Goal: Task Accomplishment & Management: Manage account settings

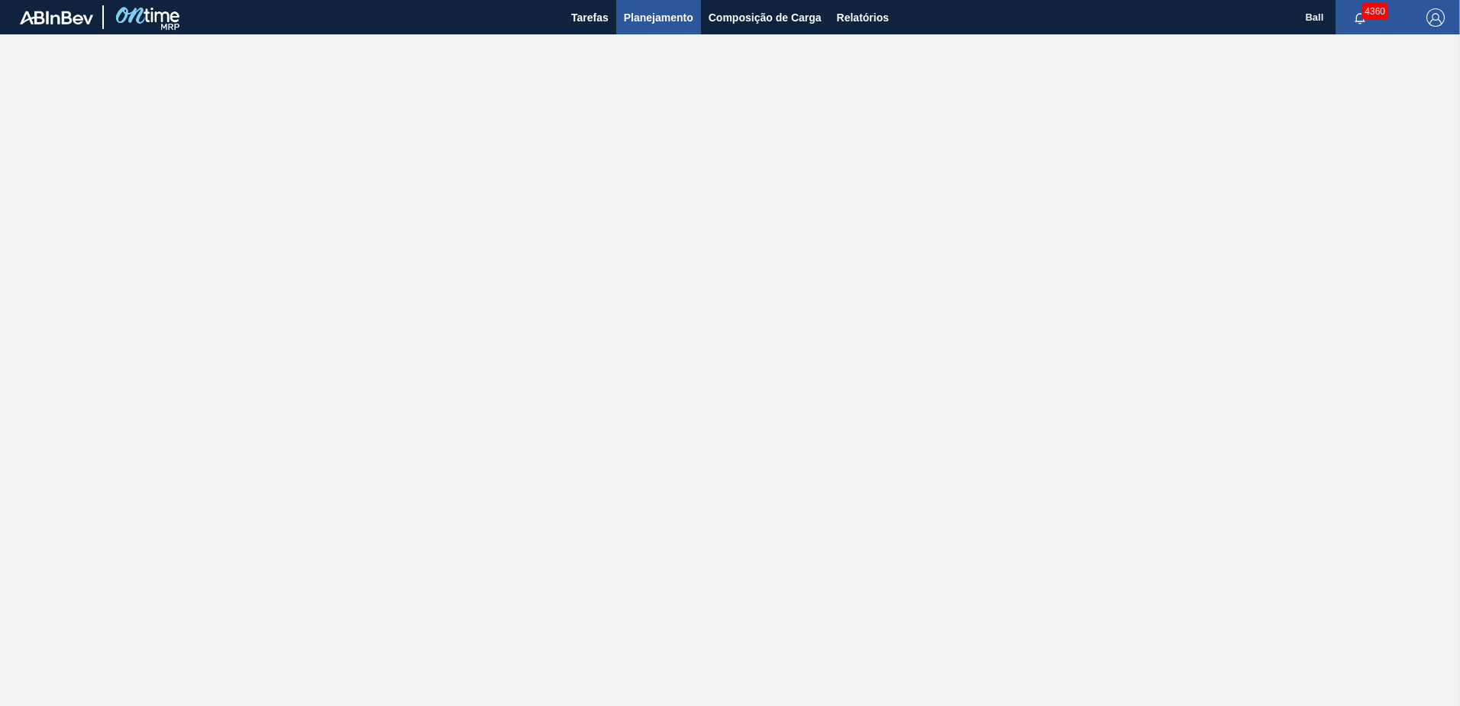
click at [655, 16] on span "Planejamento" at bounding box center [659, 17] width 70 height 18
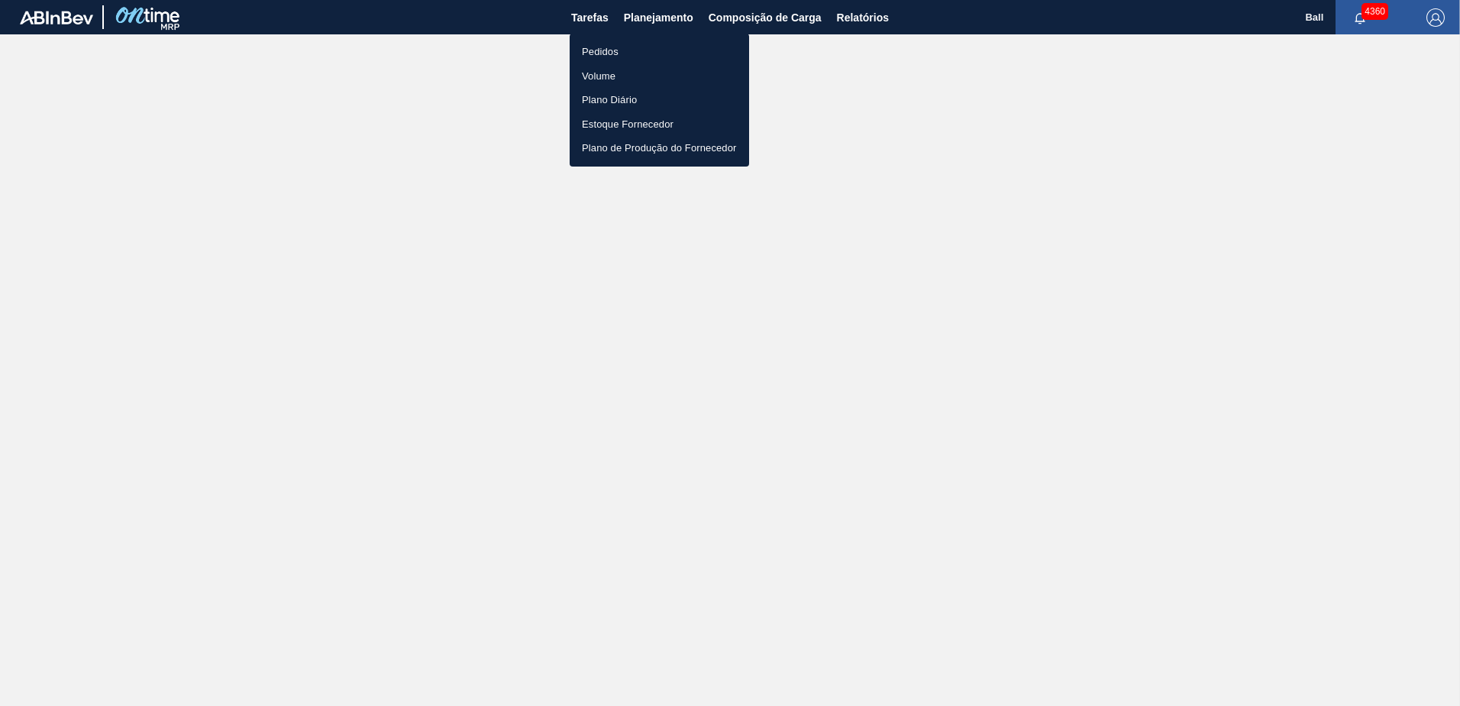
click at [607, 50] on li "Pedidos" at bounding box center [659, 52] width 179 height 24
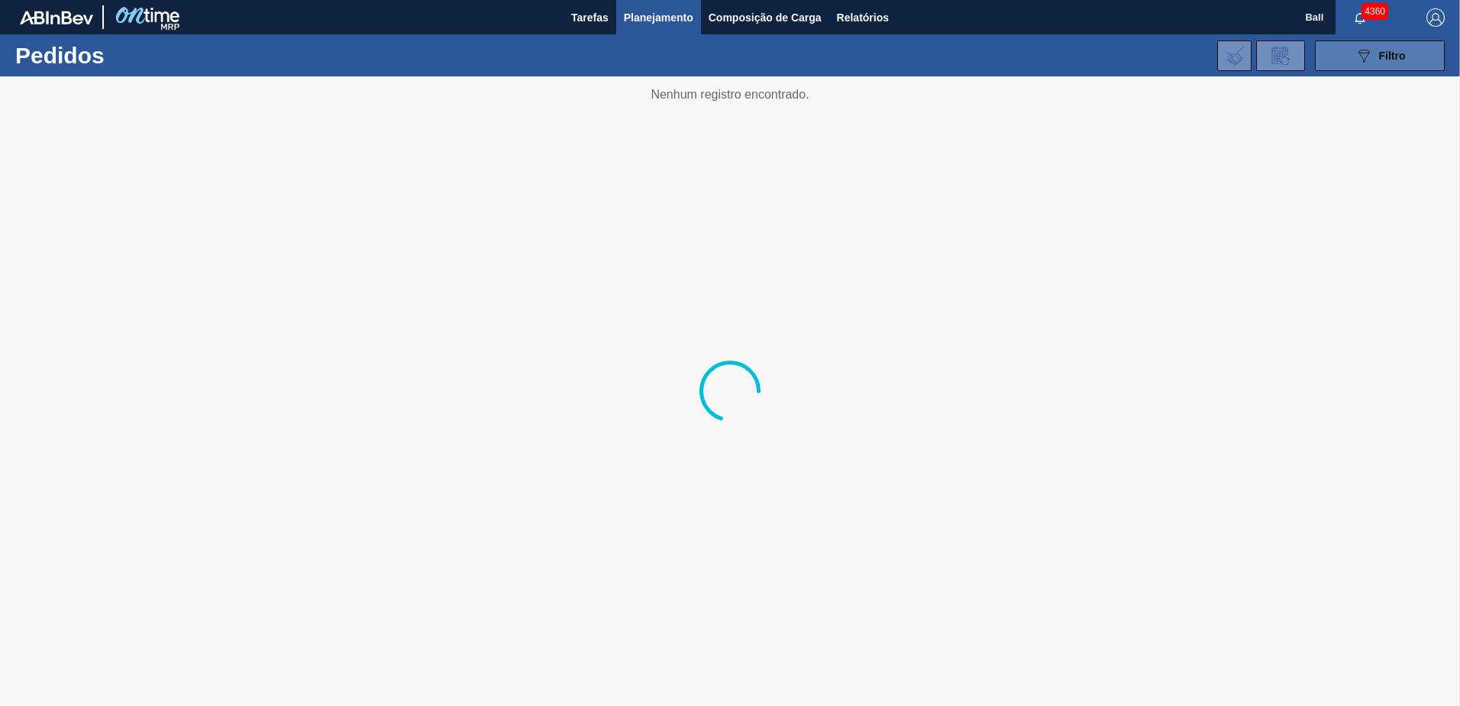
click at [1373, 57] on icon "089F7B8B-B2A5-4AFE-B5C0-19BA573D28AC" at bounding box center [1364, 56] width 18 height 18
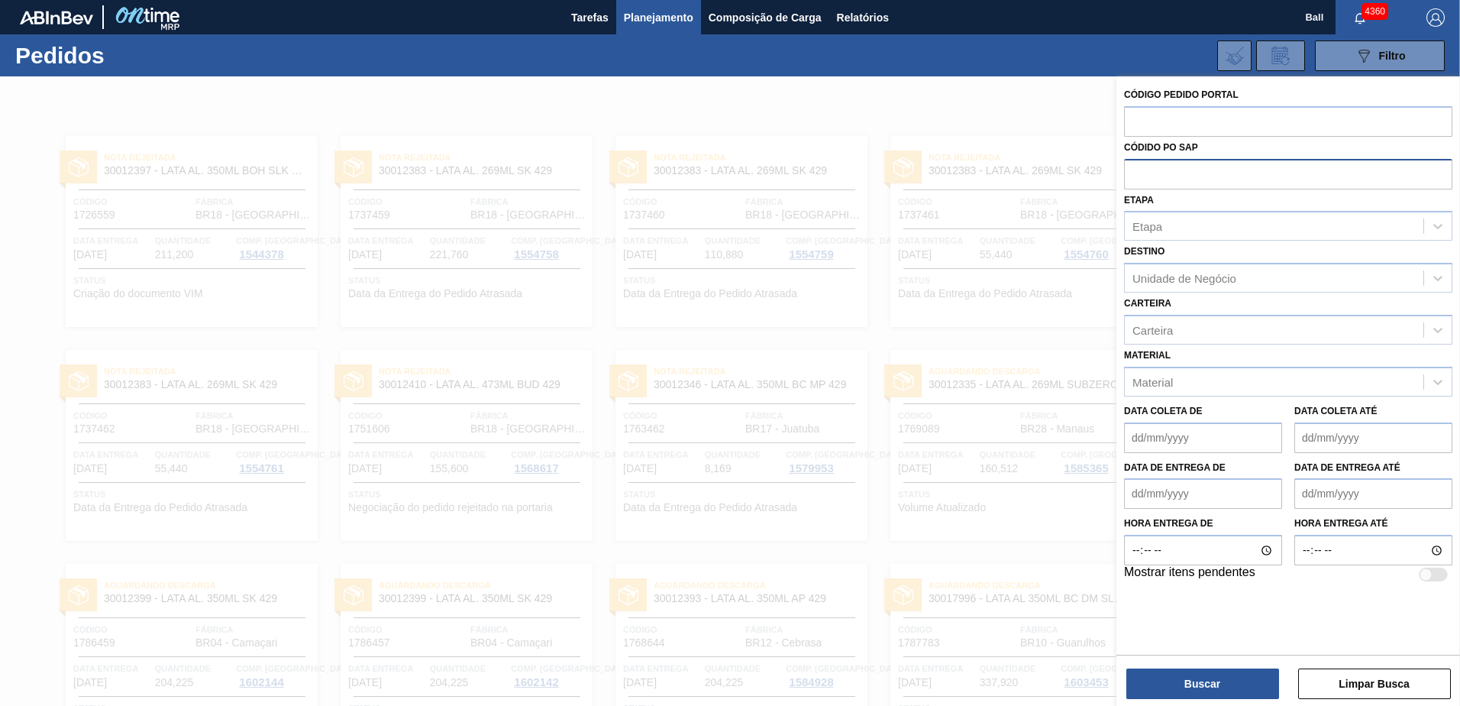
click at [1196, 170] on input "text" at bounding box center [1288, 173] width 328 height 29
click at [1177, 107] on input "text" at bounding box center [1288, 120] width 328 height 29
paste input "text"
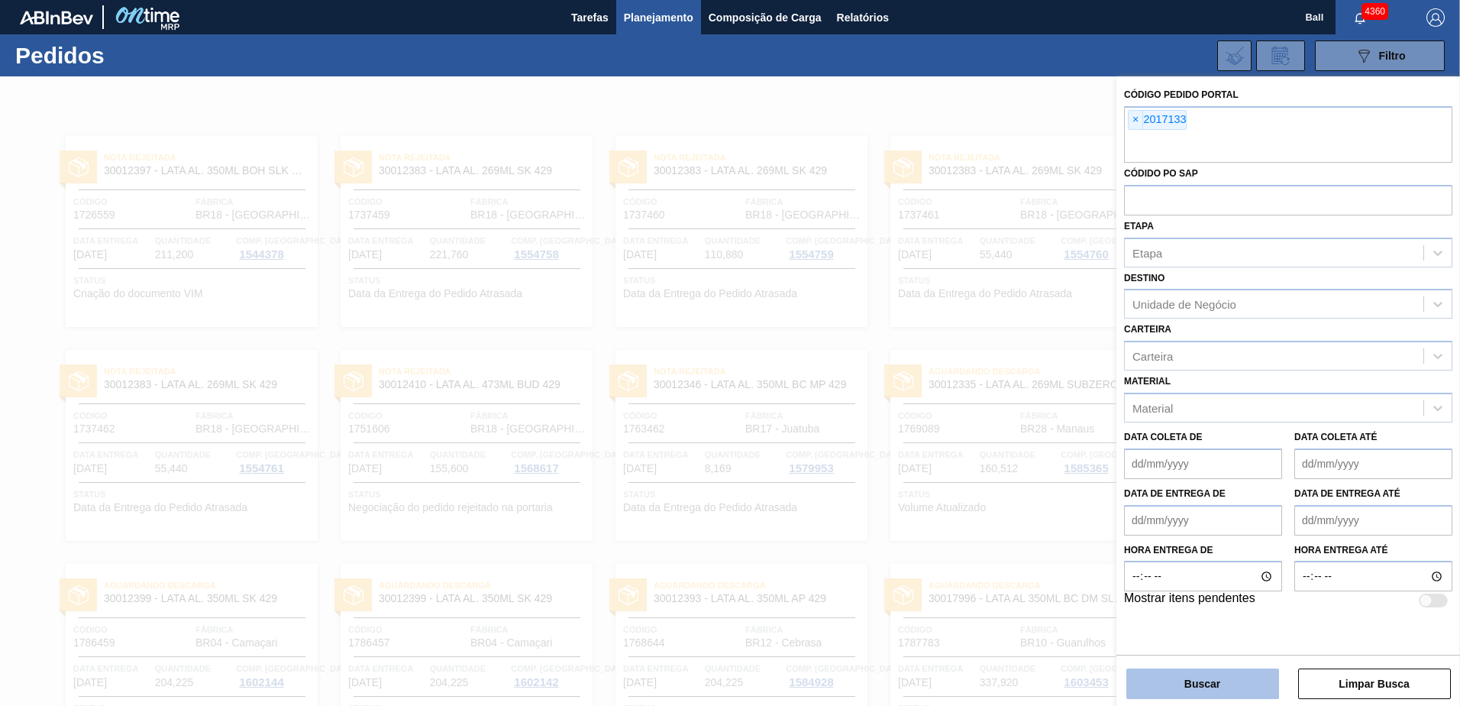
click at [1243, 694] on button "Buscar" at bounding box center [1203, 683] width 153 height 31
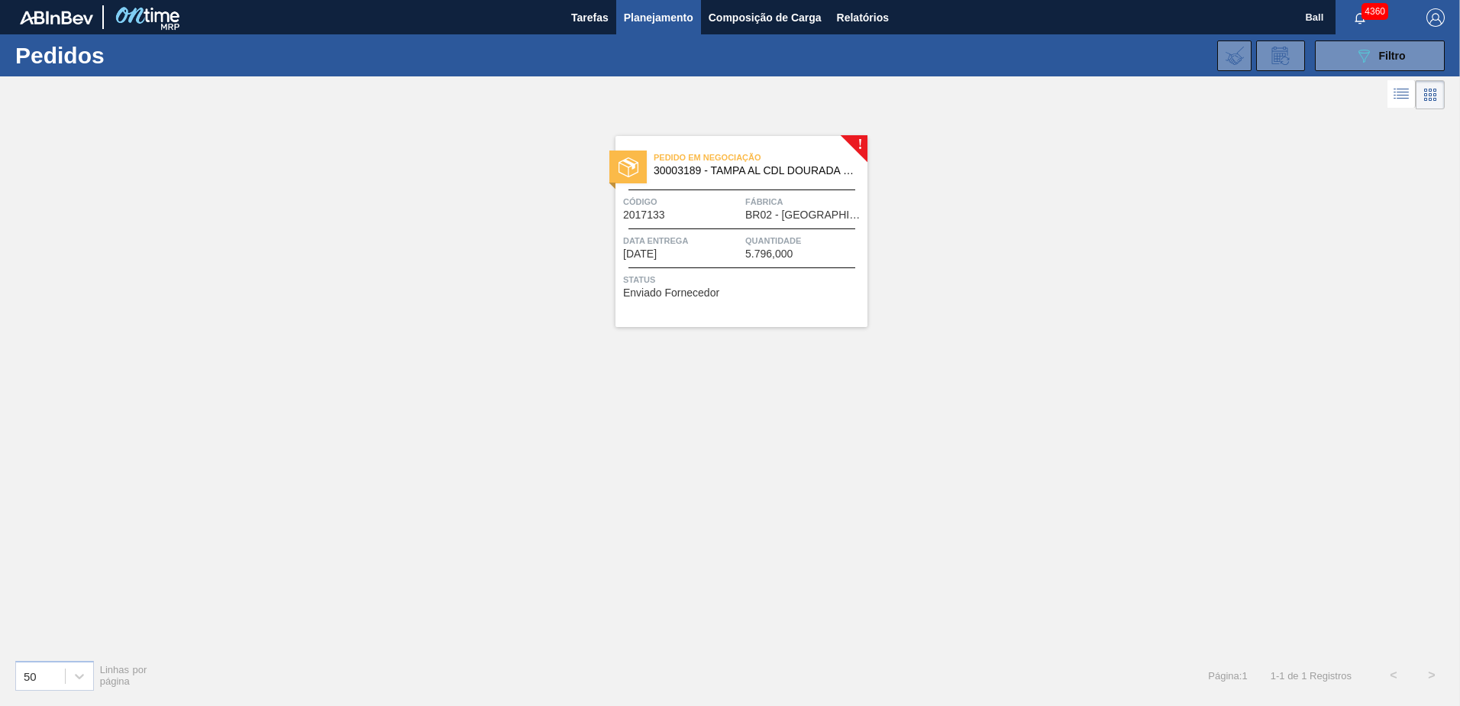
click at [1406, 94] on icon at bounding box center [1401, 94] width 18 height 18
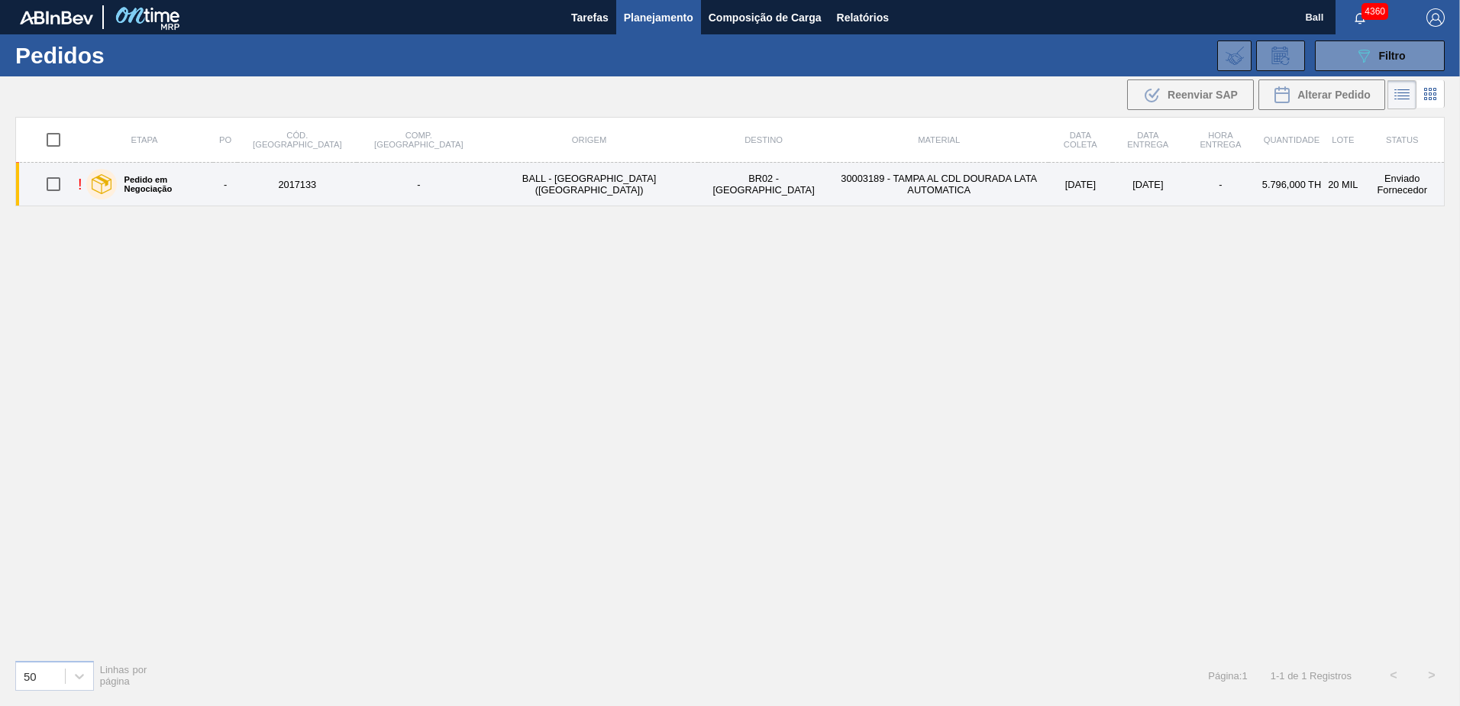
click at [829, 184] on td "30003189 - TAMPA AL CDL DOURADA LATA AUTOMATICA" at bounding box center [938, 185] width 219 height 44
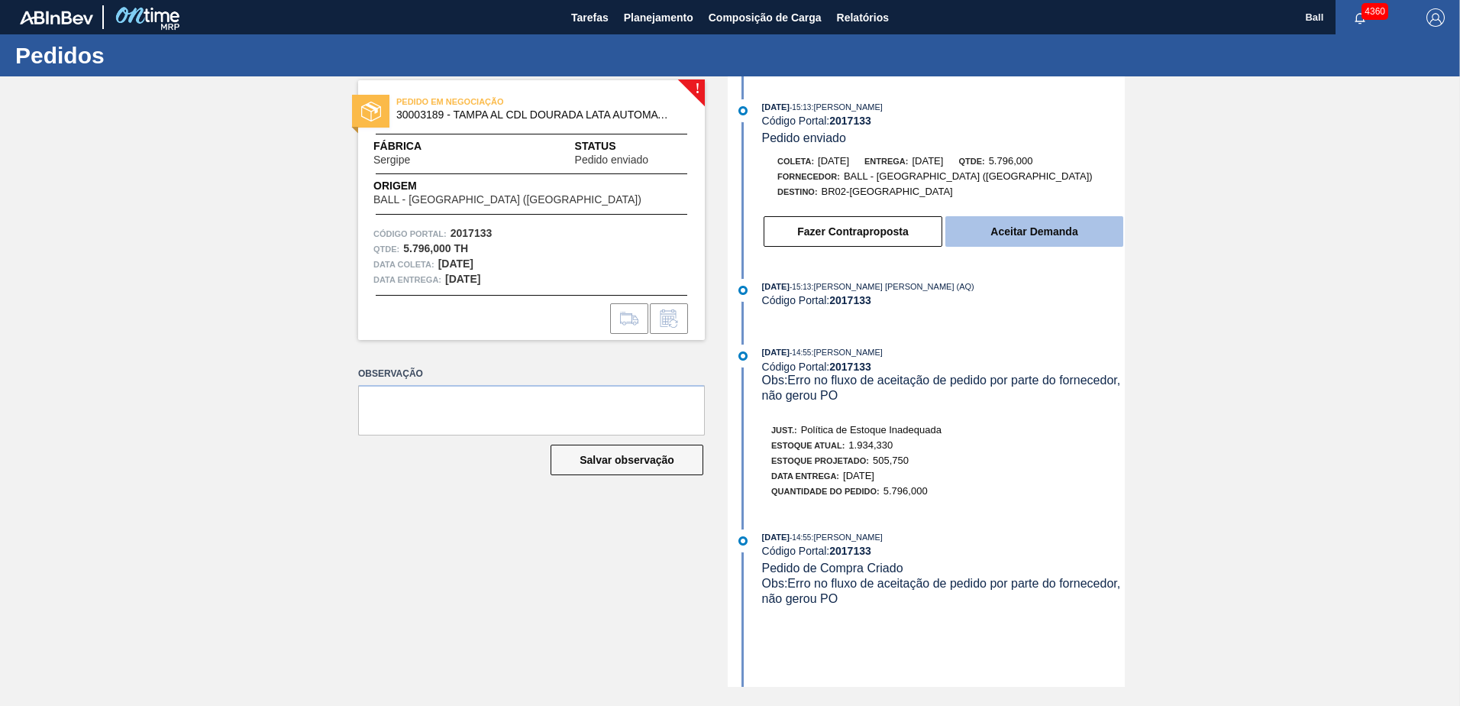
click at [1014, 228] on button "Aceitar Demanda" at bounding box center [1035, 231] width 178 height 31
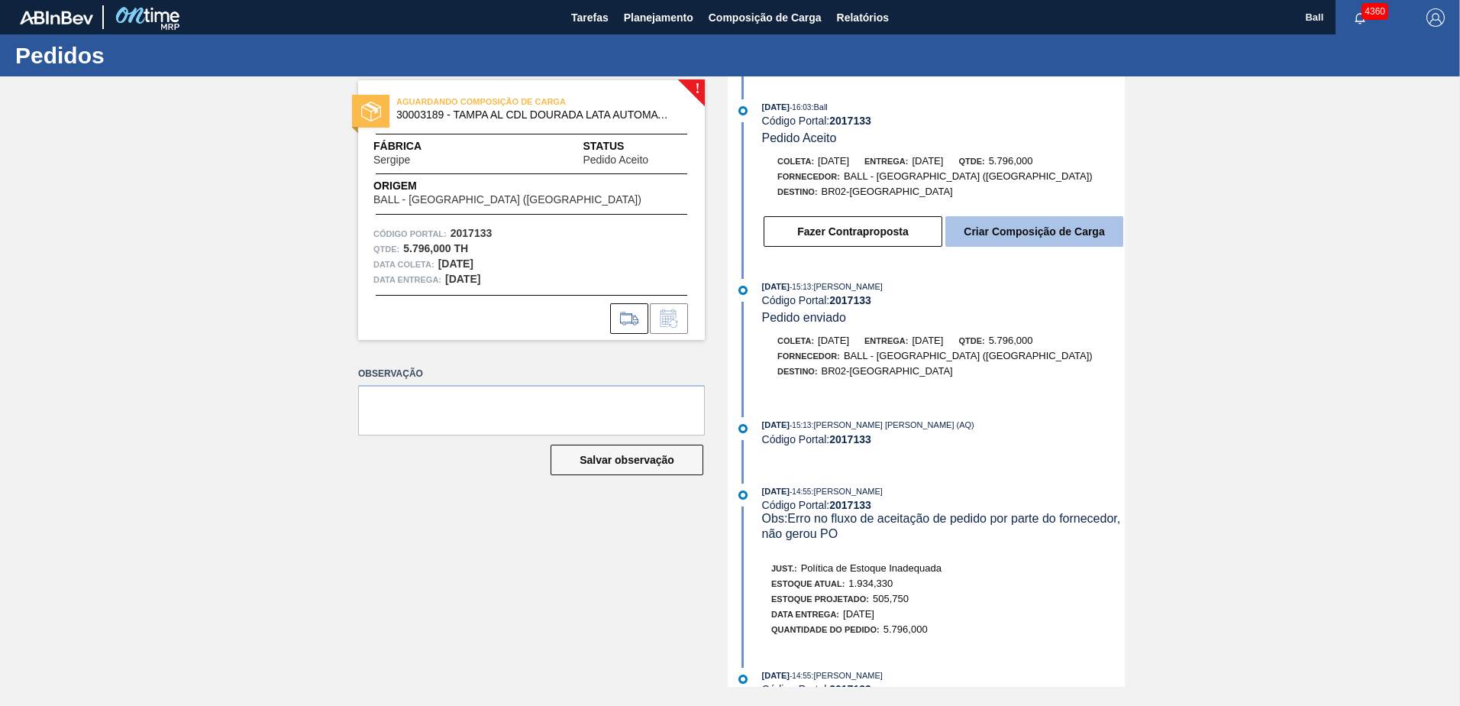
click at [1027, 234] on button "Criar Composição de Carga" at bounding box center [1035, 231] width 178 height 31
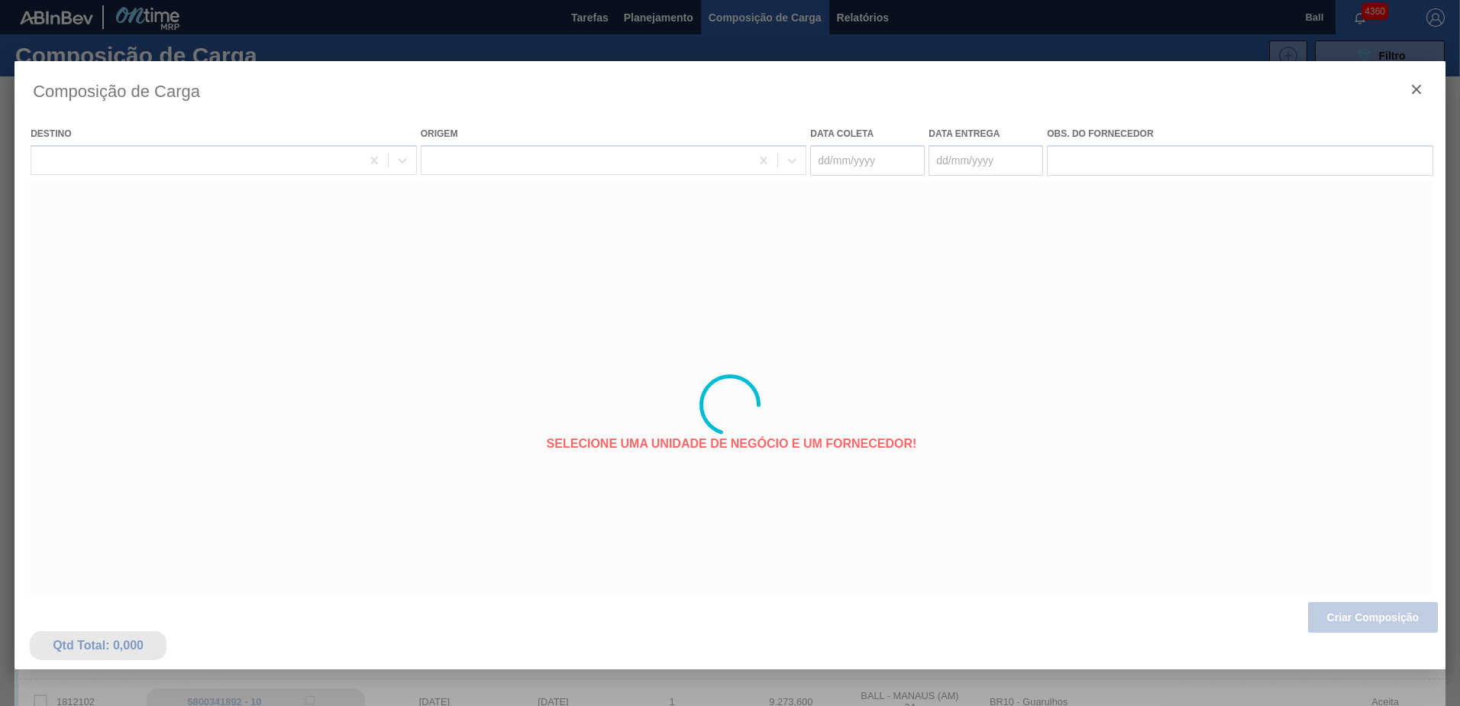
type coleta "[DATE]"
type entrega "[DATE]"
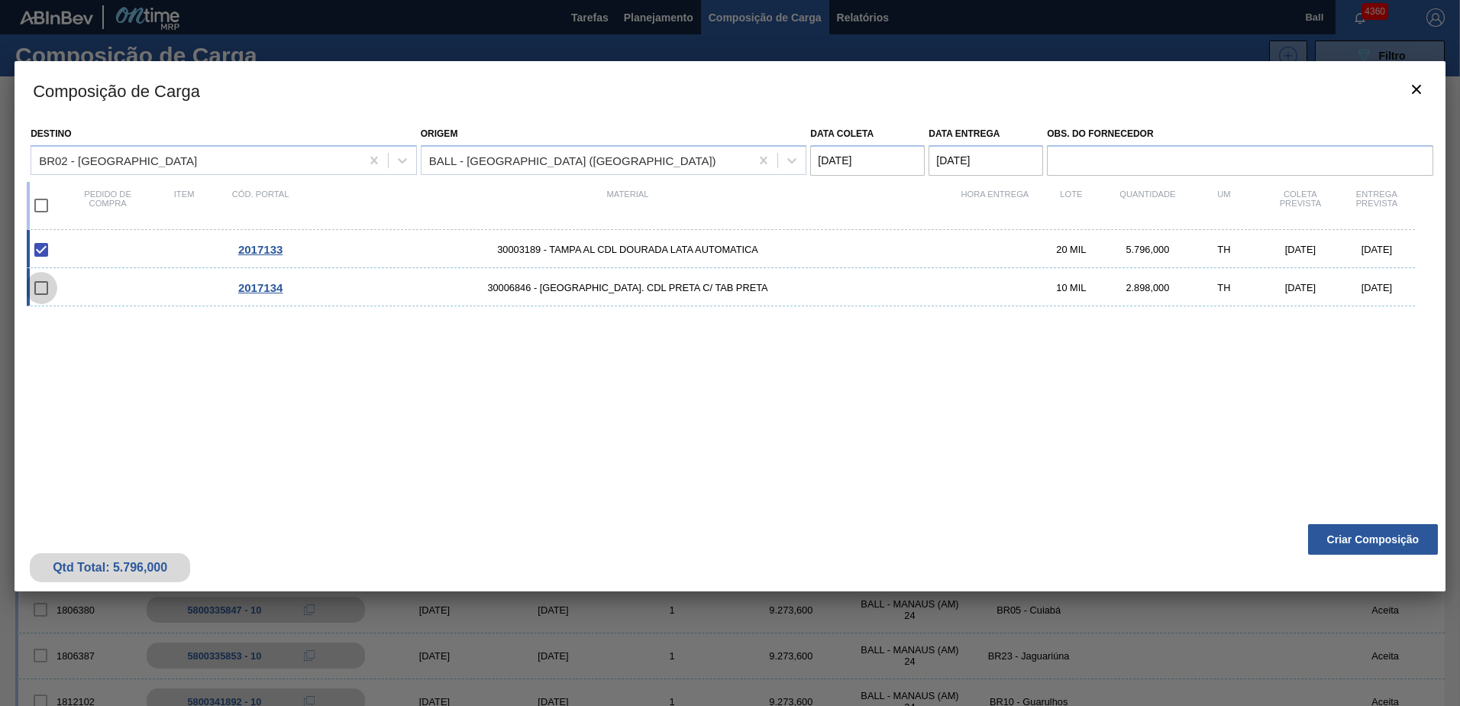
click at [42, 288] on input "checkbox" at bounding box center [41, 288] width 32 height 32
click at [44, 288] on input "checkbox" at bounding box center [41, 288] width 32 height 32
drag, startPoint x: 44, startPoint y: 294, endPoint x: 53, endPoint y: 246, distance: 49.0
click at [45, 289] on input "checkbox" at bounding box center [41, 288] width 32 height 32
checkbox input "false"
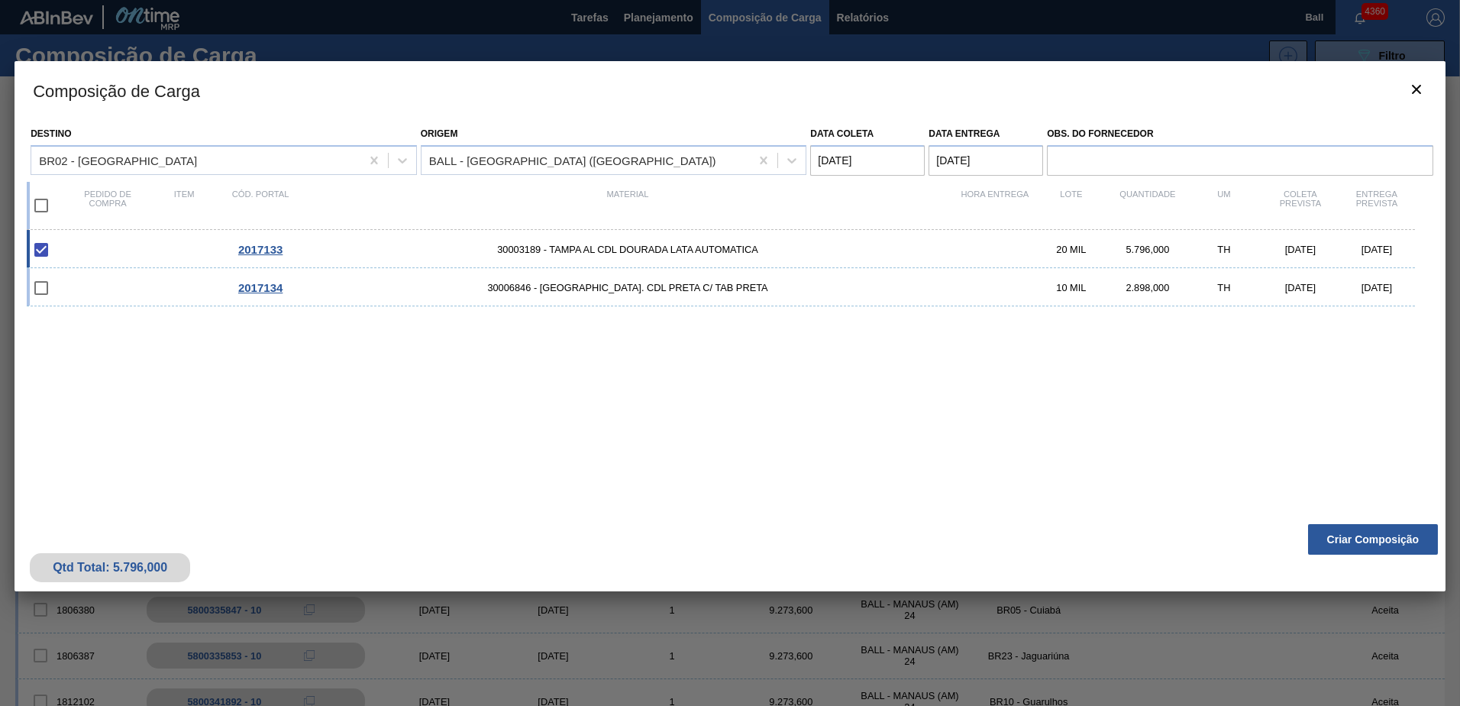
click at [44, 202] on input "checkbox" at bounding box center [41, 205] width 32 height 32
checkbox input "true"
click at [1335, 544] on button "Criar Composição" at bounding box center [1373, 539] width 130 height 31
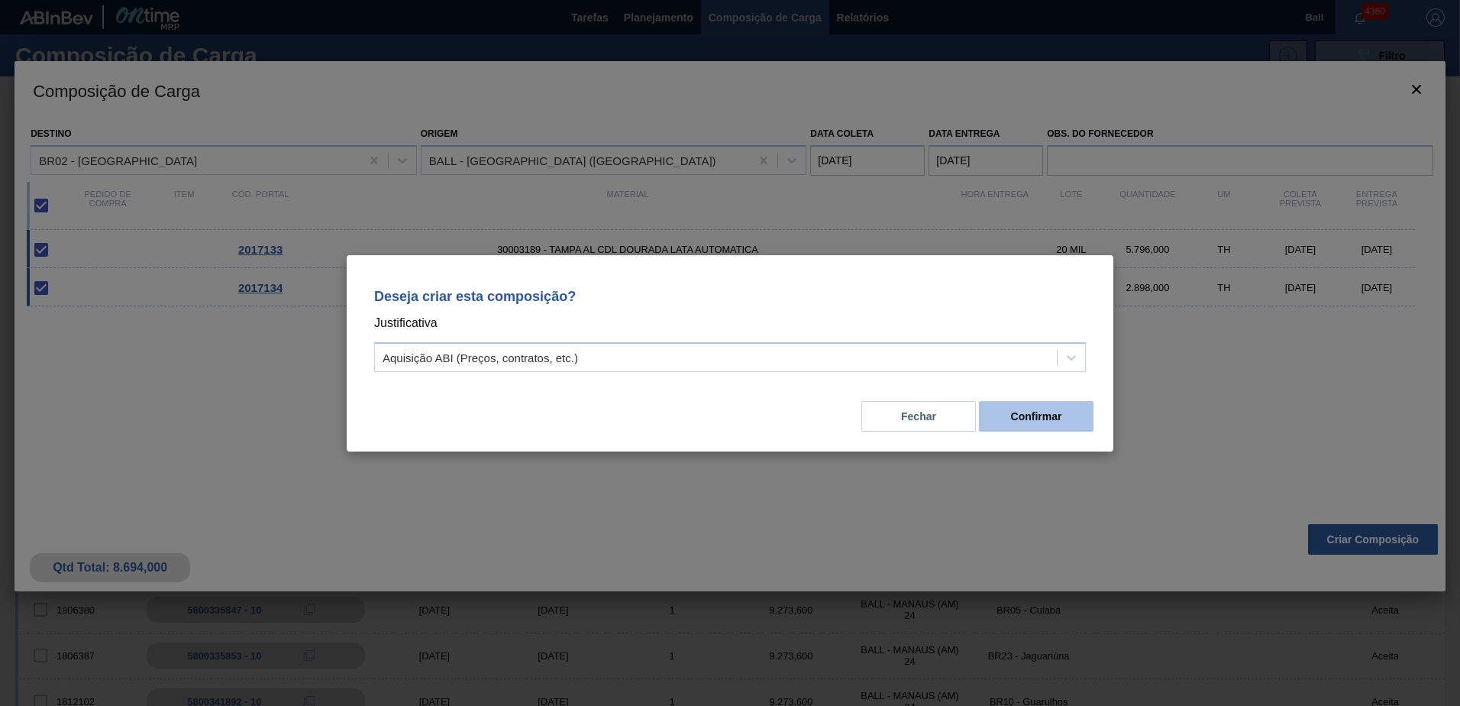
click at [1028, 415] on button "Confirmar" at bounding box center [1036, 416] width 115 height 31
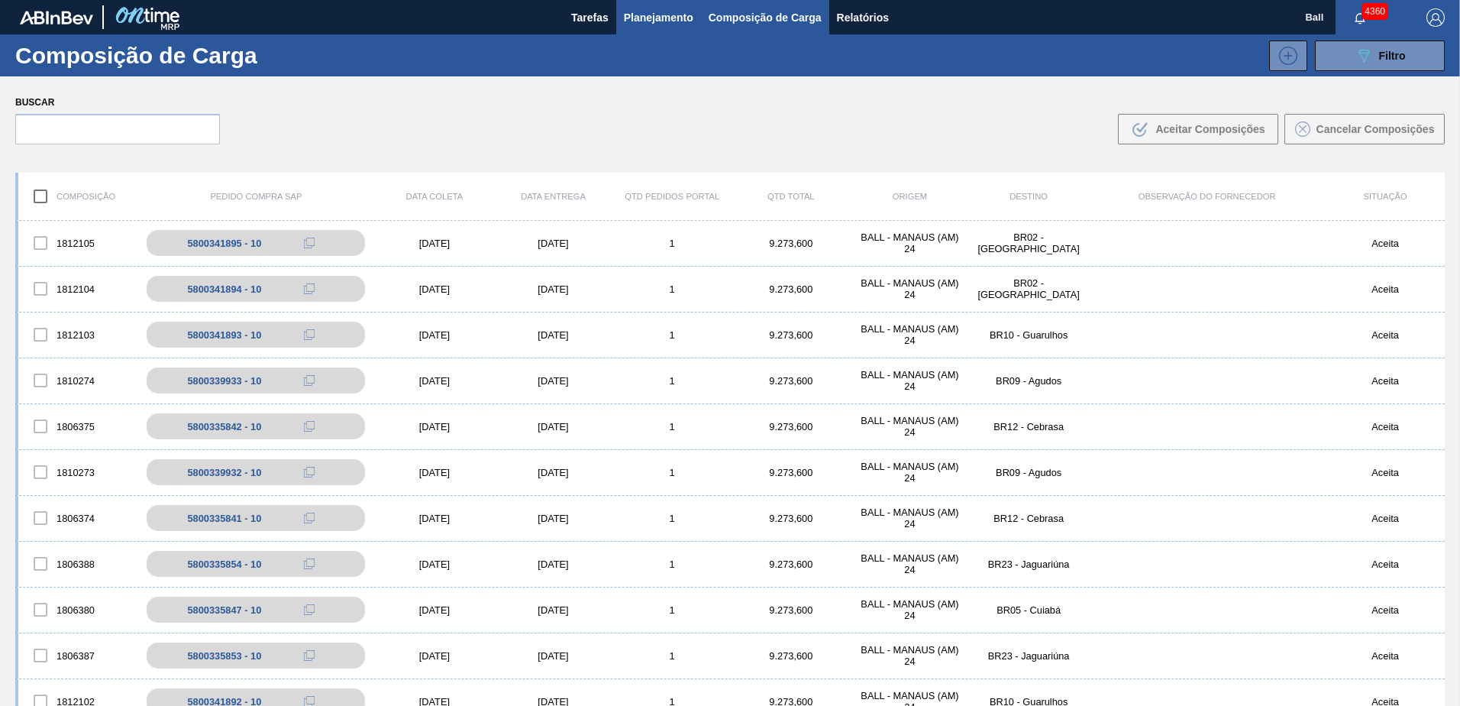
click at [670, 16] on span "Planejamento" at bounding box center [659, 17] width 70 height 18
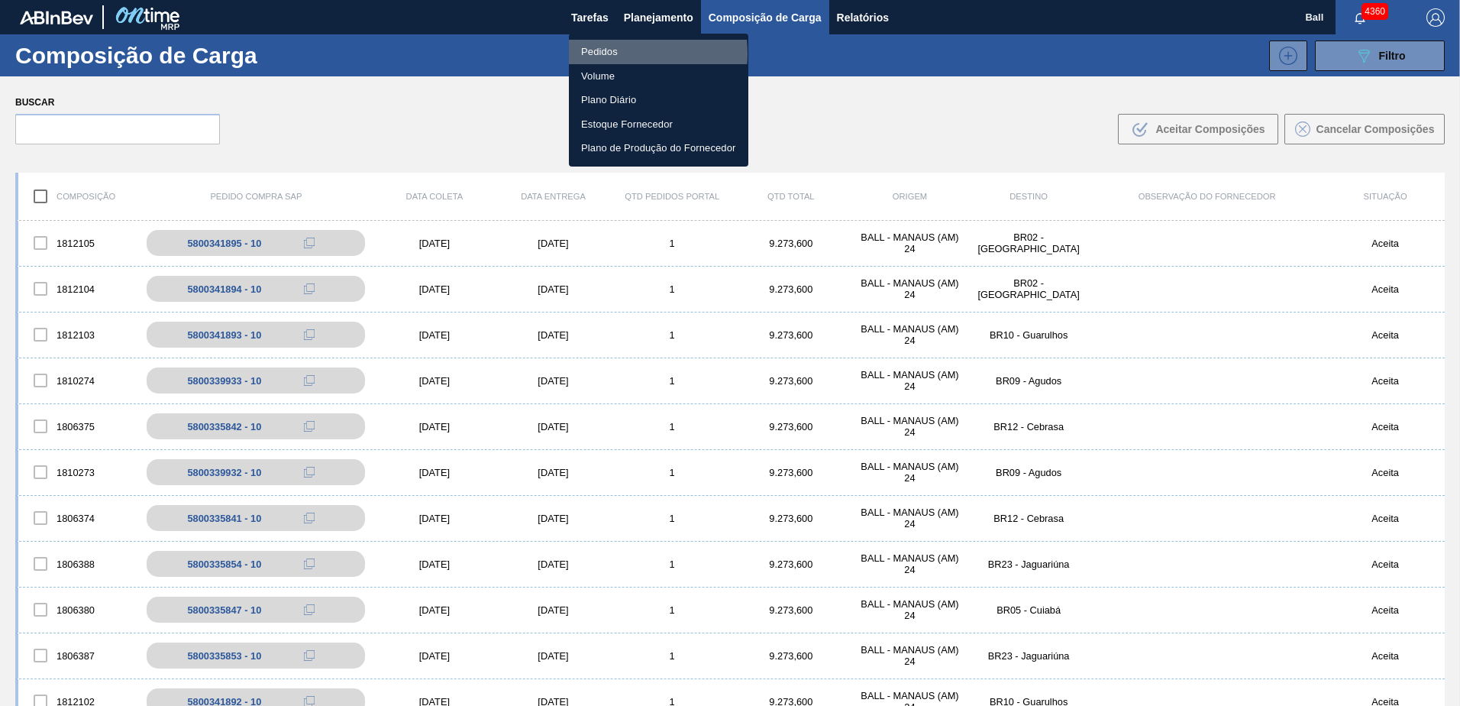
click at [608, 53] on li "Pedidos" at bounding box center [658, 52] width 179 height 24
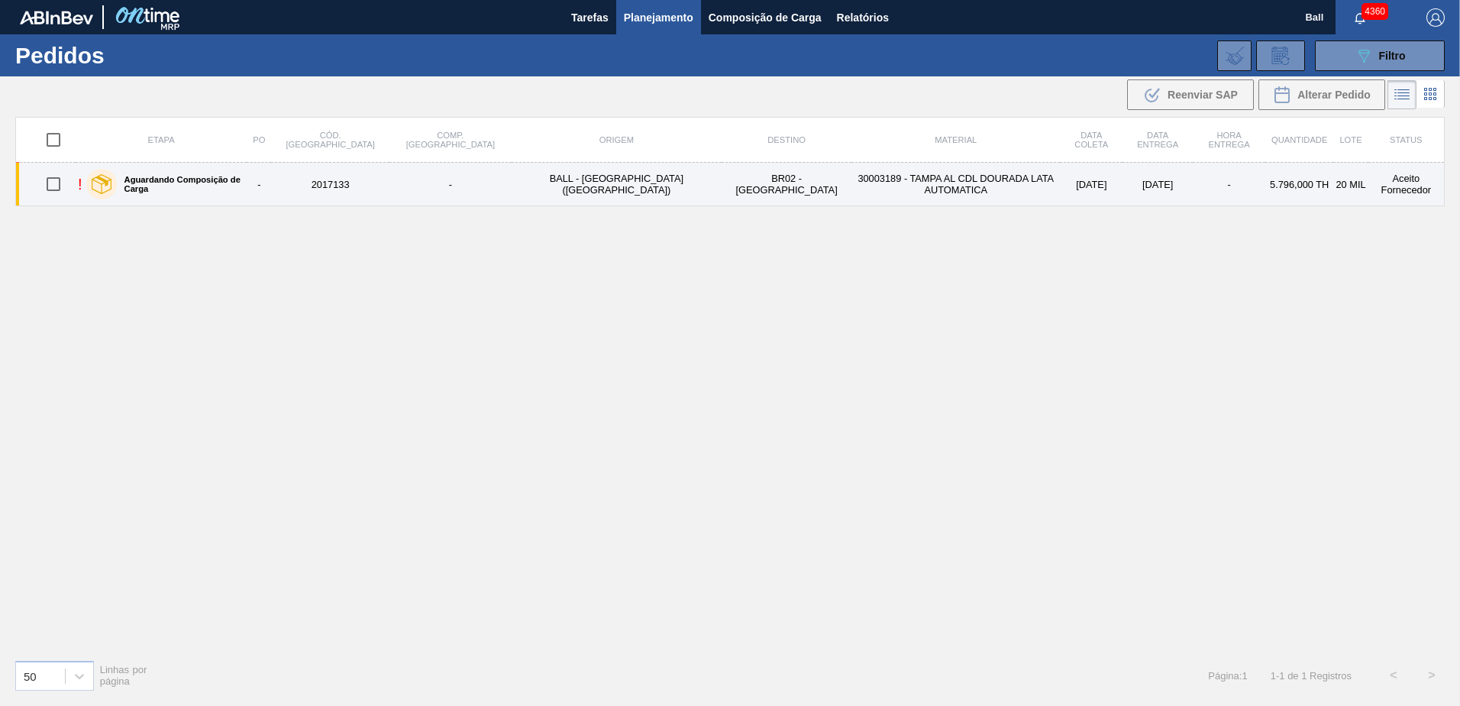
click at [244, 176] on div "! Aguardando Composição de Carga" at bounding box center [161, 184] width 167 height 38
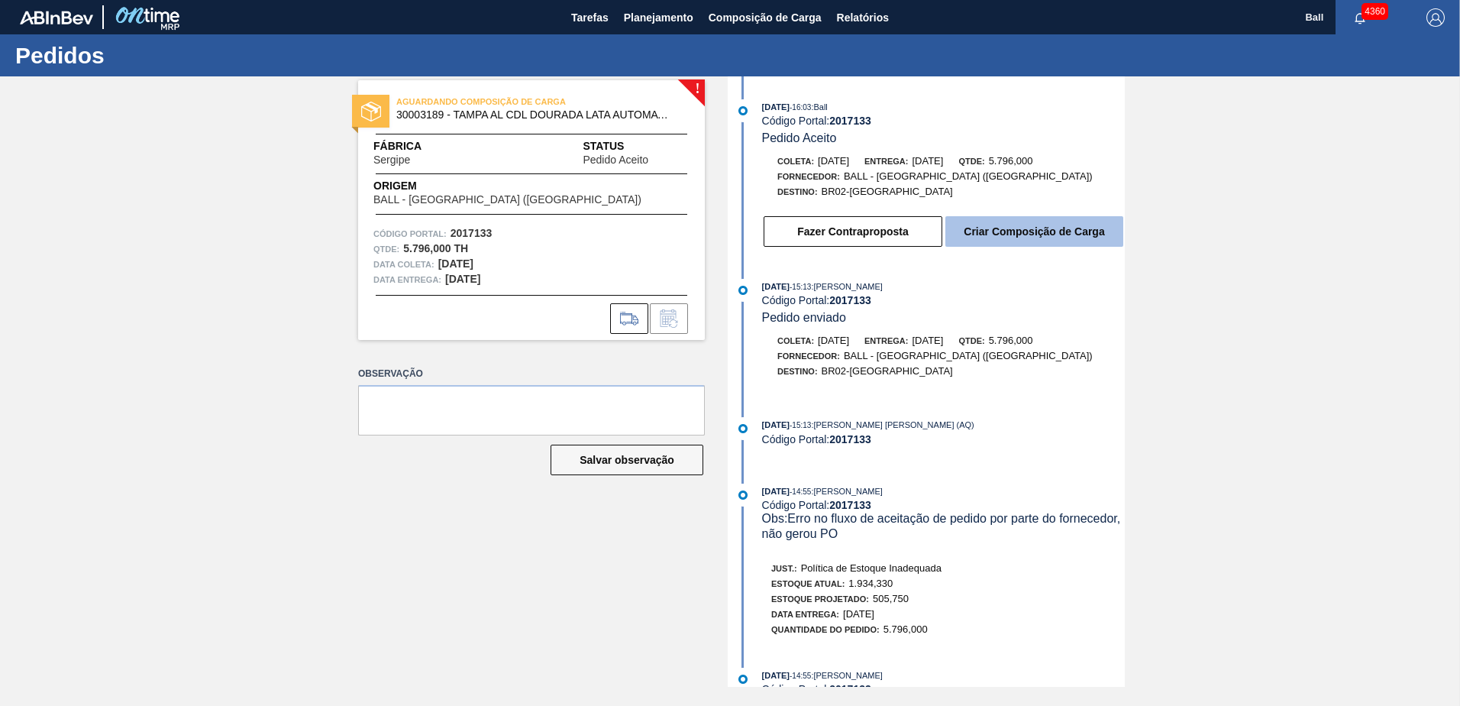
click at [1034, 233] on button "Criar Composição de Carga" at bounding box center [1035, 231] width 178 height 31
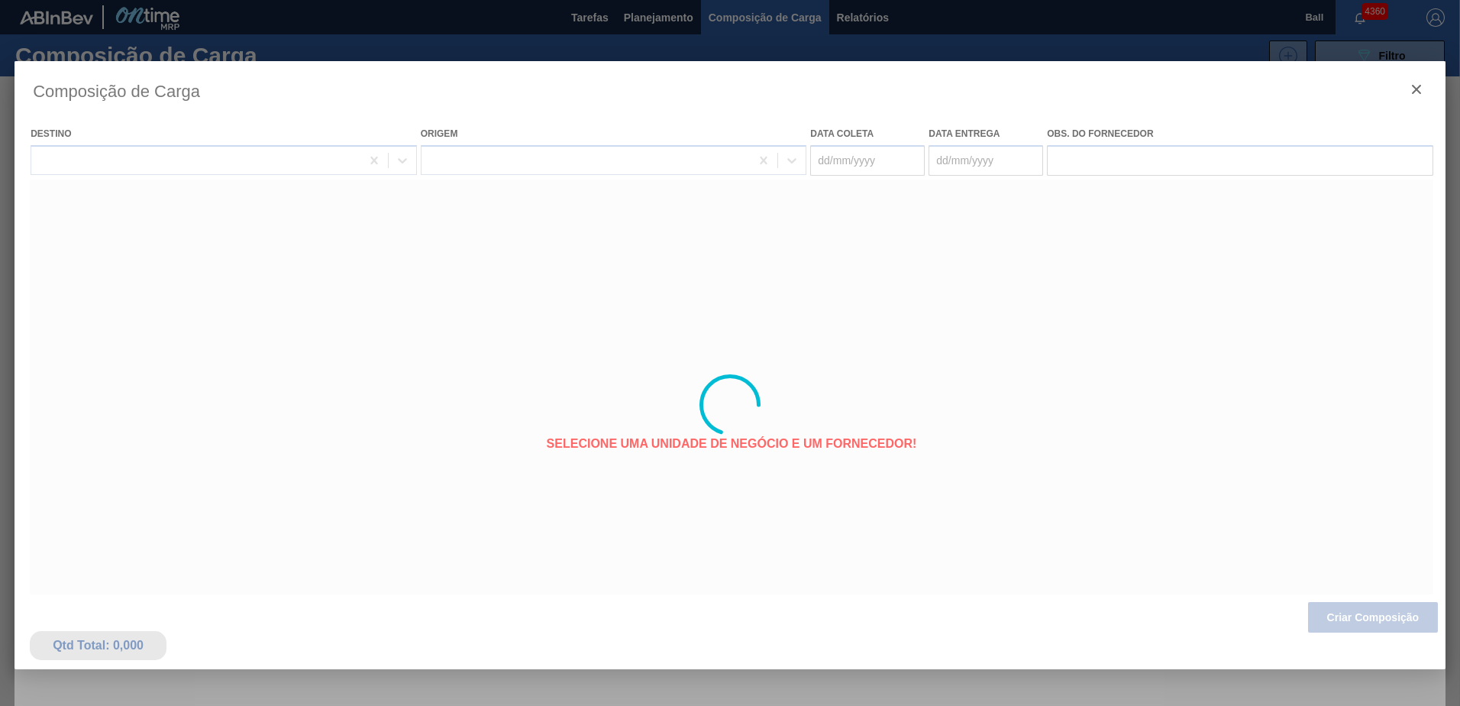
type coleta "[DATE]"
type entrega "[DATE]"
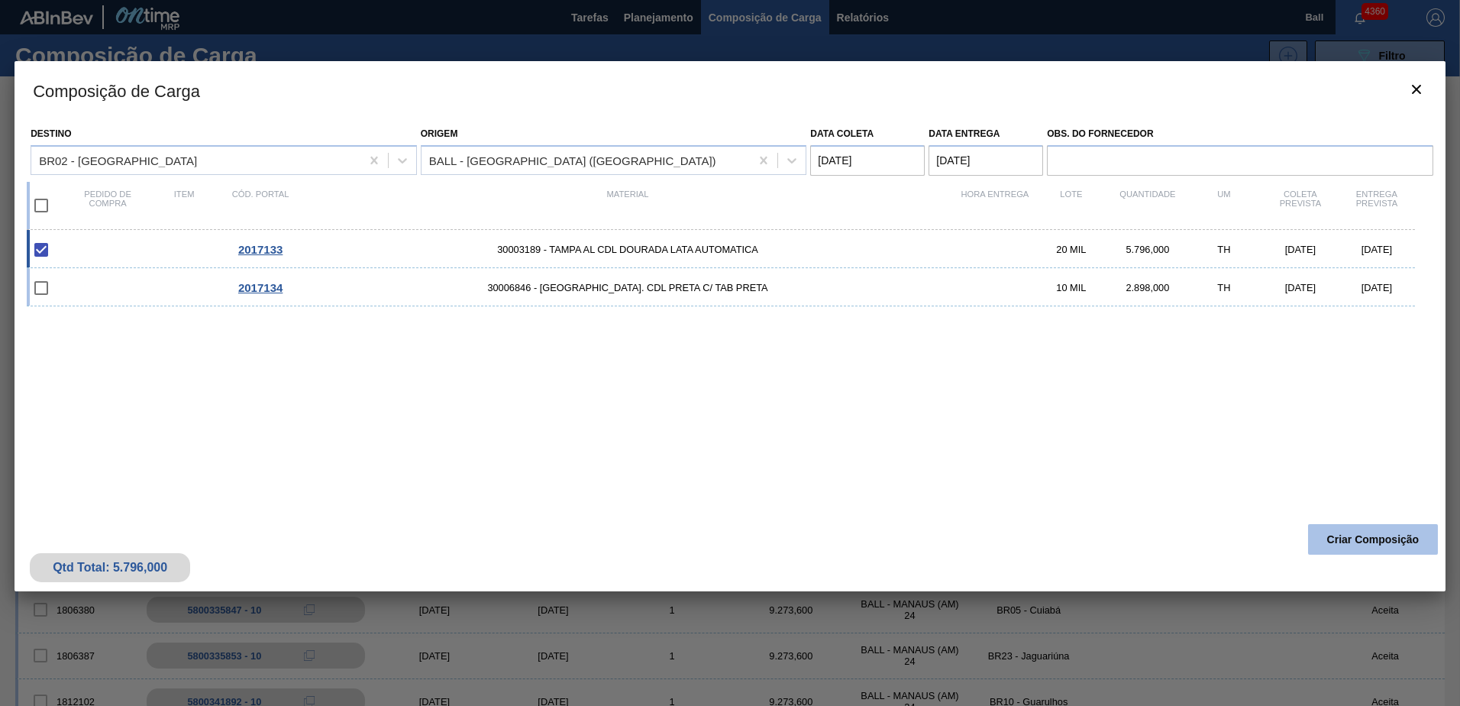
click at [1370, 537] on button "Criar Composição" at bounding box center [1373, 539] width 130 height 31
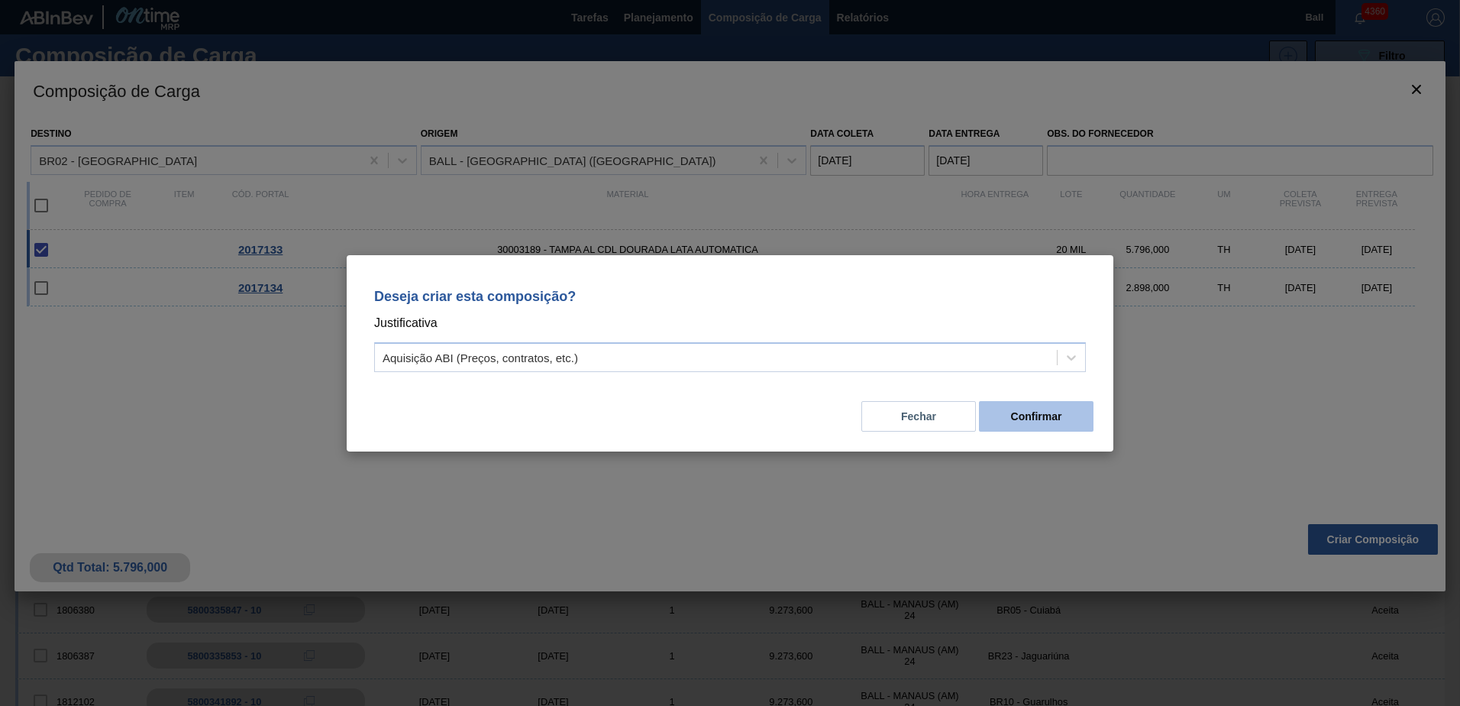
click at [1011, 421] on button "Confirmar" at bounding box center [1036, 416] width 115 height 31
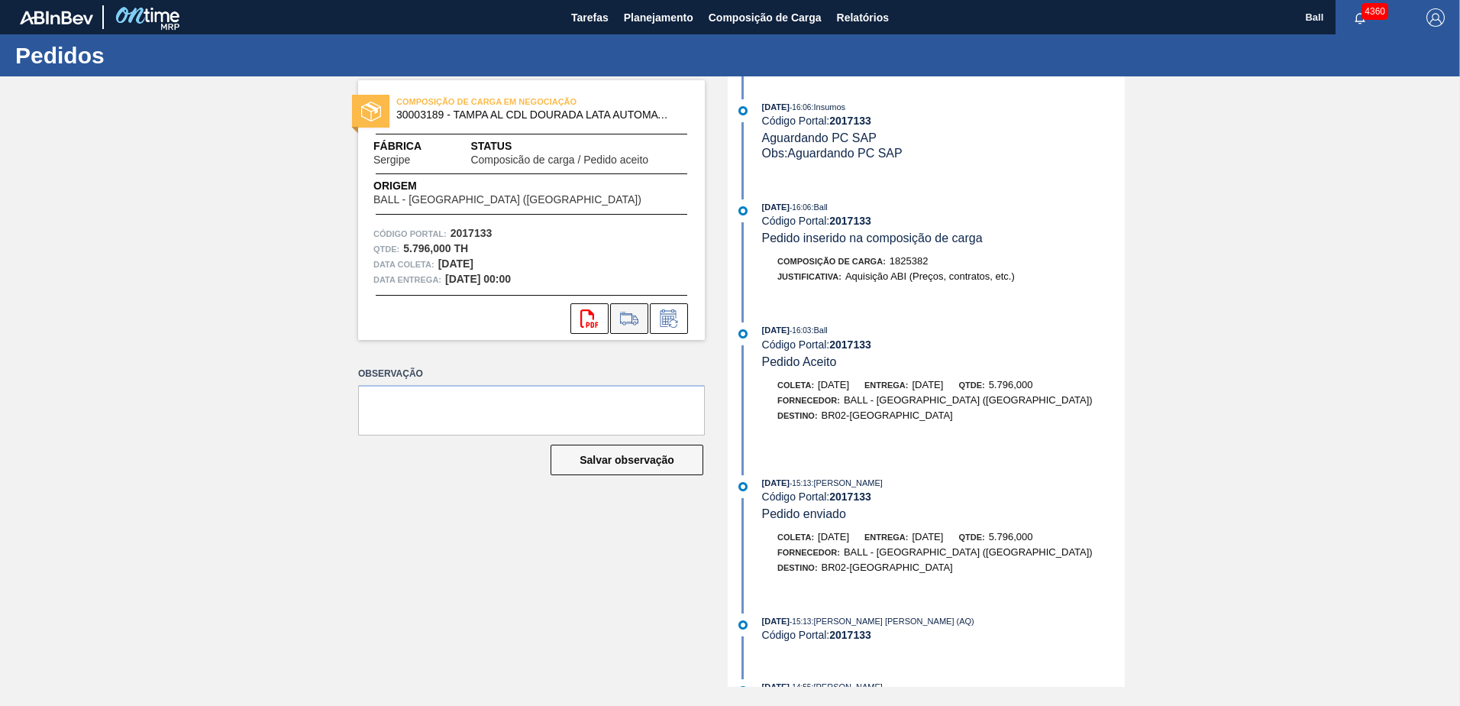
click at [621, 325] on icon at bounding box center [629, 318] width 24 height 18
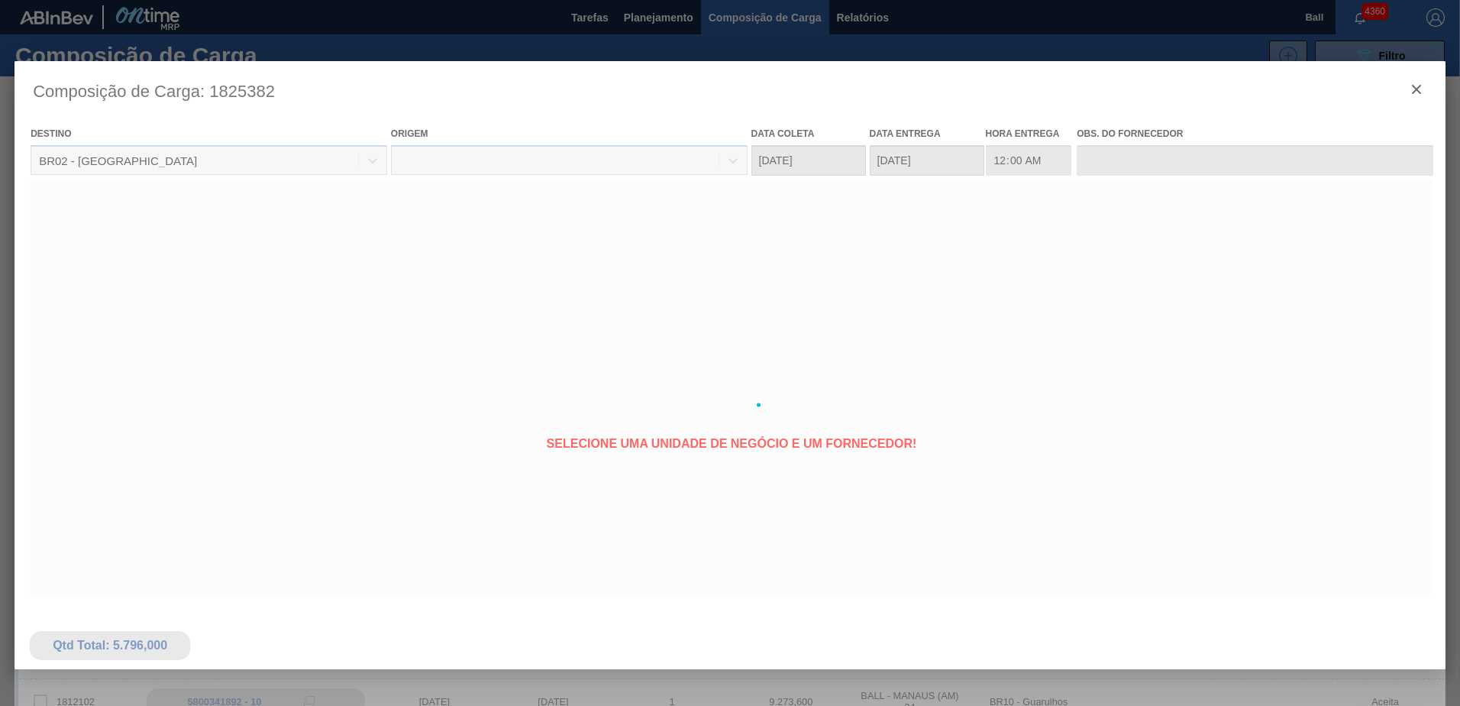
type coleta "[DATE]"
type entrega "[DATE]"
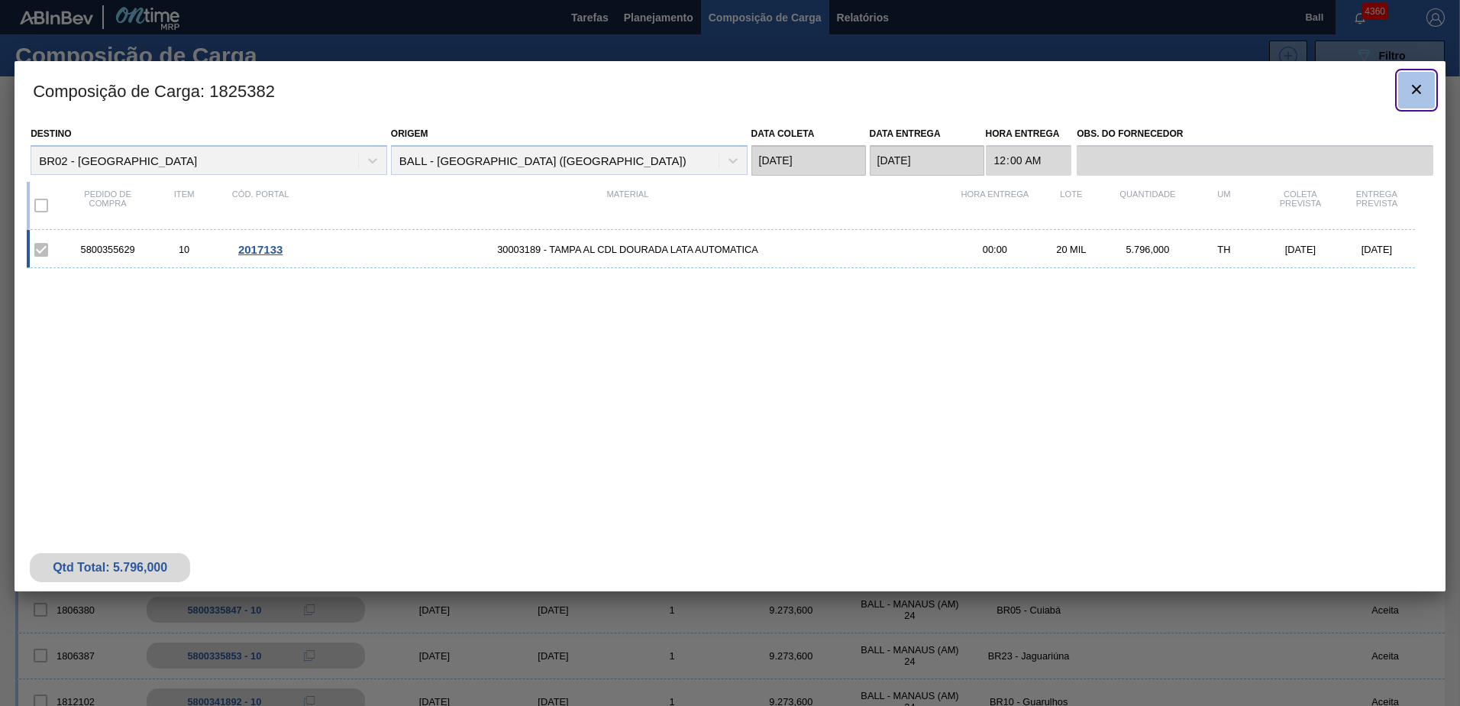
click at [1413, 89] on icon "botão de ícone" at bounding box center [1417, 89] width 18 height 18
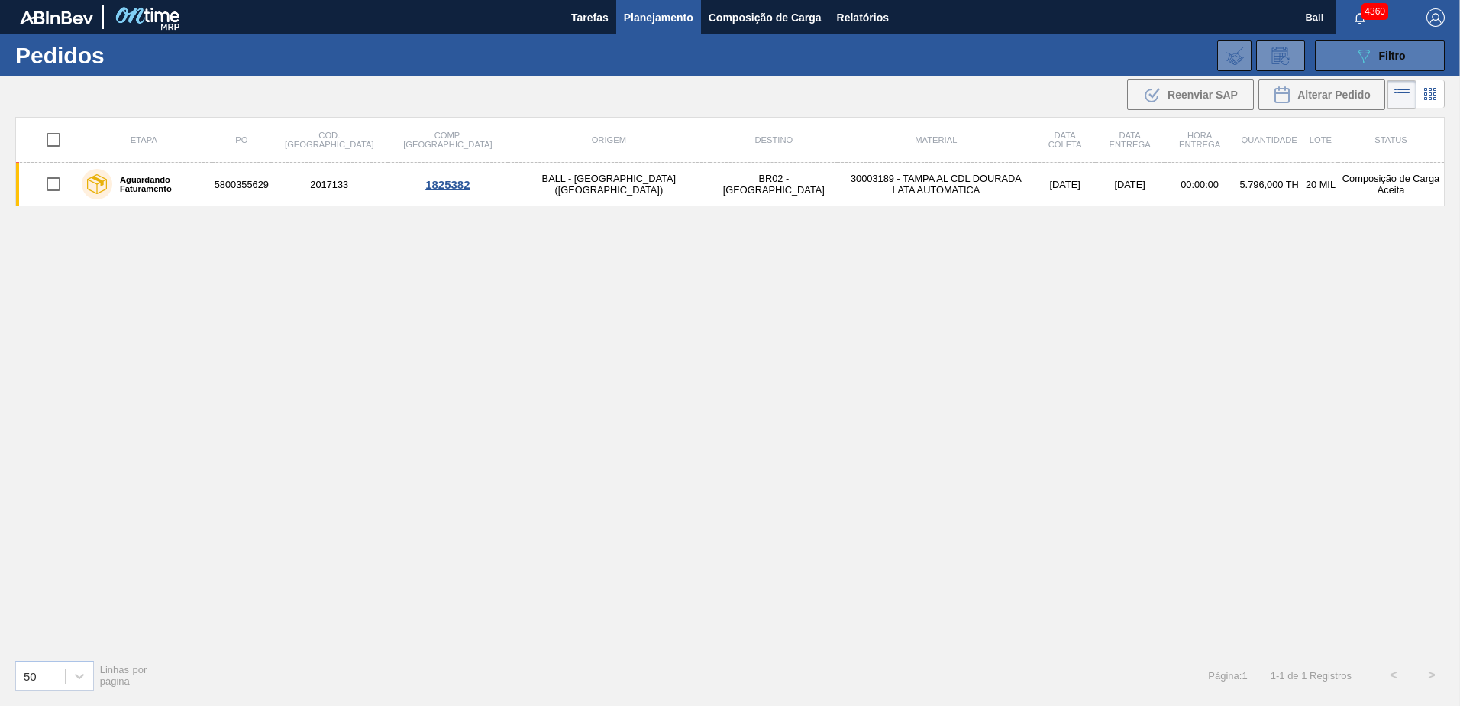
click at [1360, 69] on button "089F7B8B-B2A5-4AFE-B5C0-19BA573D28AC Filtro" at bounding box center [1380, 55] width 130 height 31
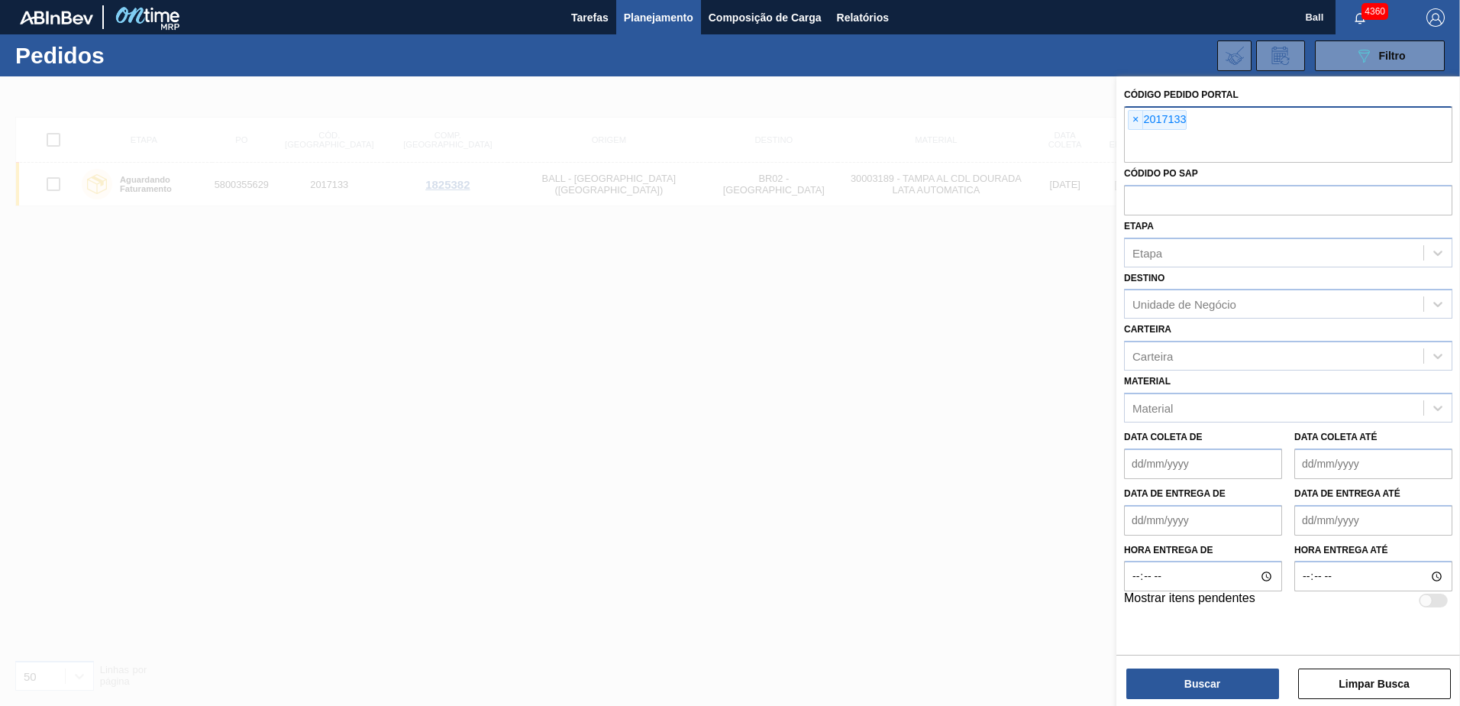
click at [1135, 129] on div "× 2017133" at bounding box center [1157, 120] width 59 height 20
click at [1137, 119] on span "×" at bounding box center [1136, 120] width 15 height 18
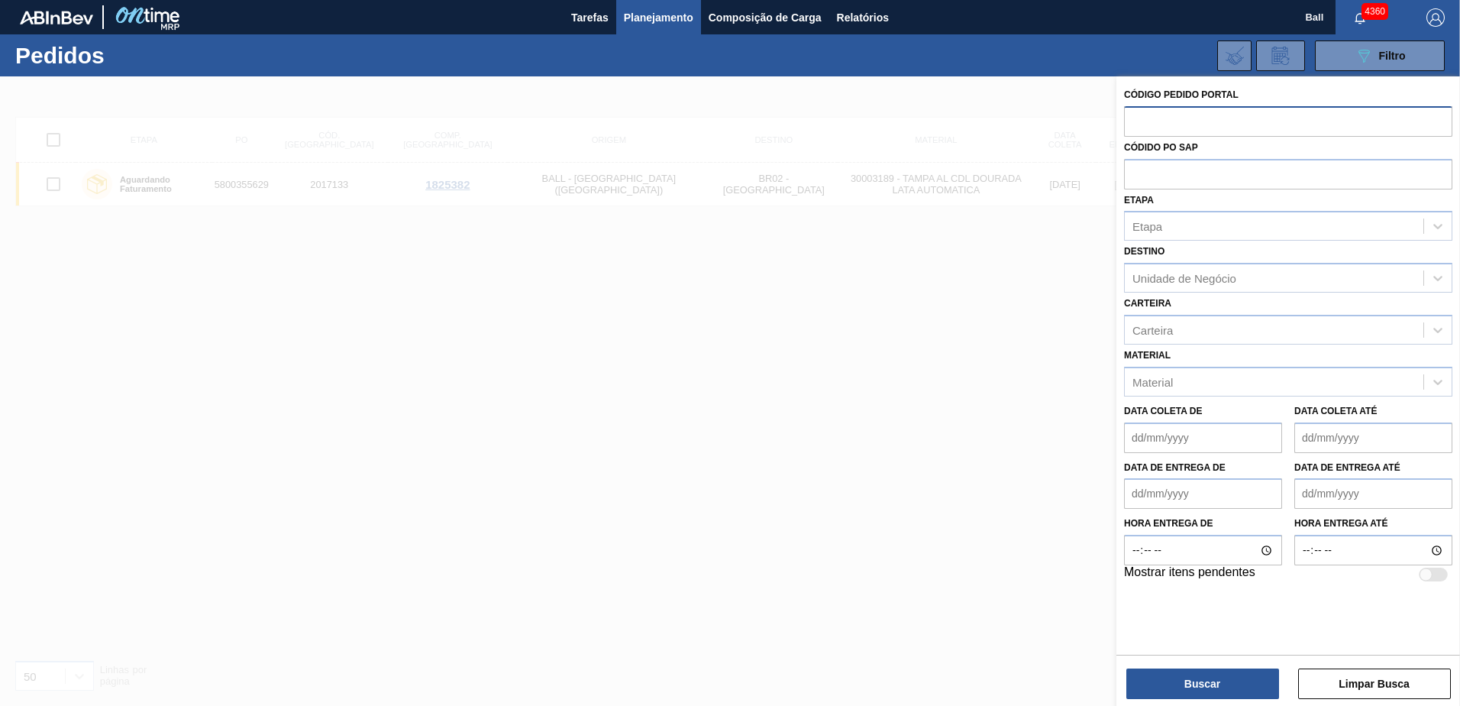
paste input "2017134"
type input "2017134"
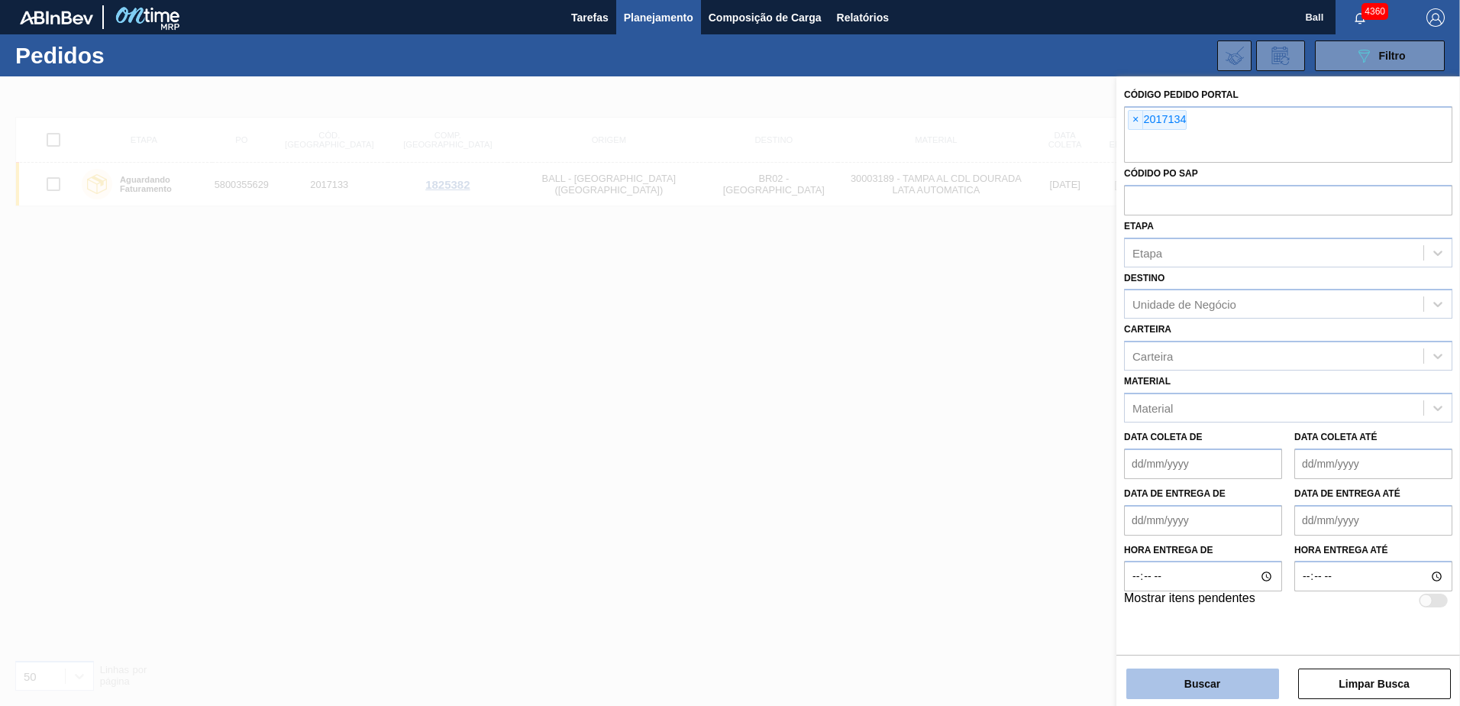
click at [1230, 673] on button "Buscar" at bounding box center [1203, 683] width 153 height 31
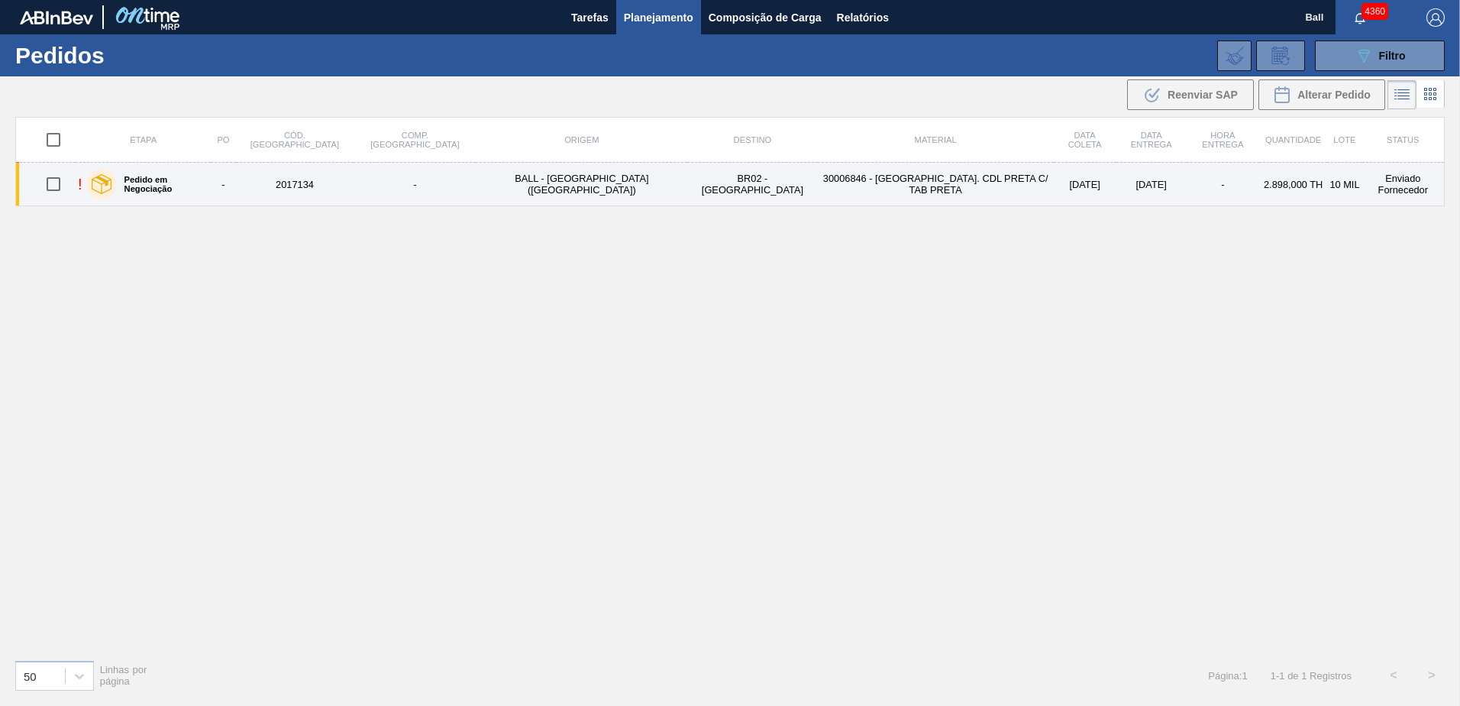
click at [818, 183] on td "30006846 - [GEOGRAPHIC_DATA]. CDL PRETA C/ TAB PRETA" at bounding box center [936, 185] width 236 height 44
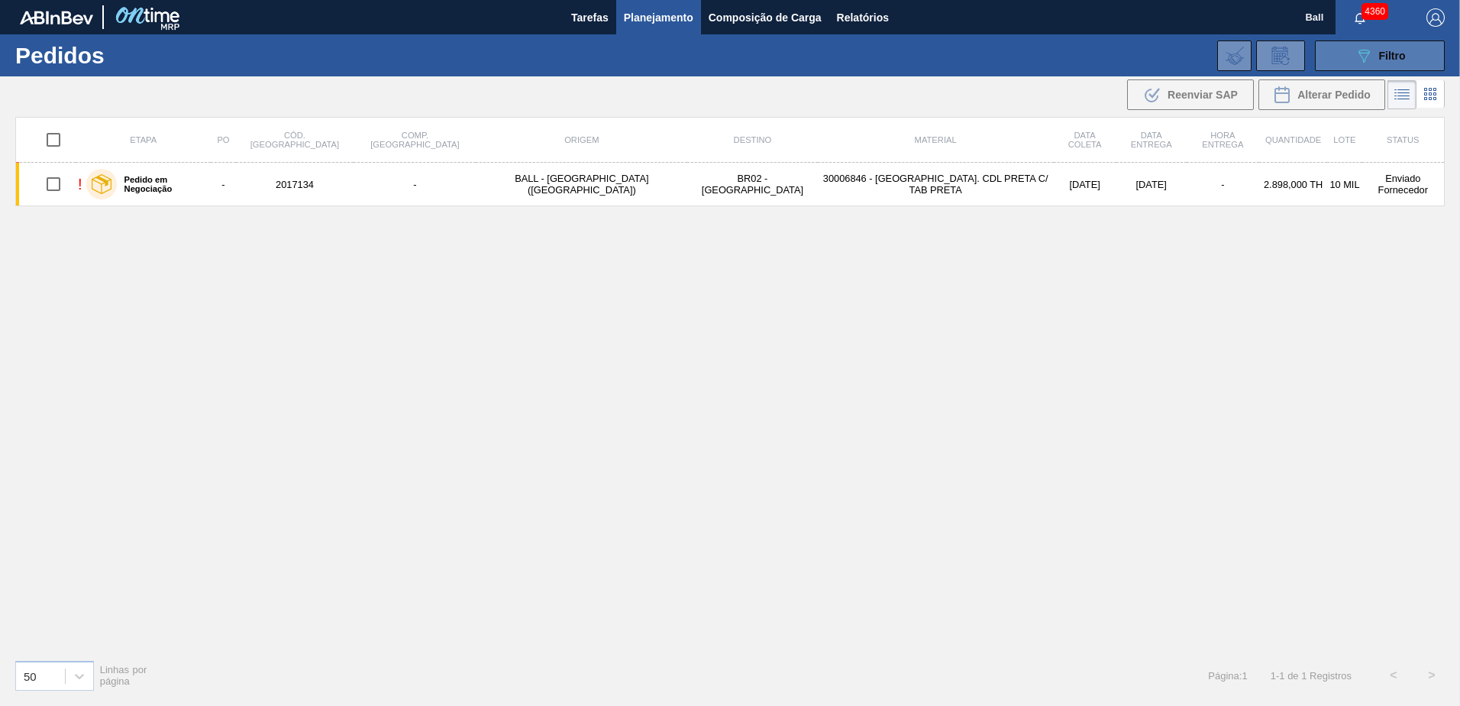
click at [1357, 56] on icon "089F7B8B-B2A5-4AFE-B5C0-19BA573D28AC" at bounding box center [1364, 56] width 18 height 18
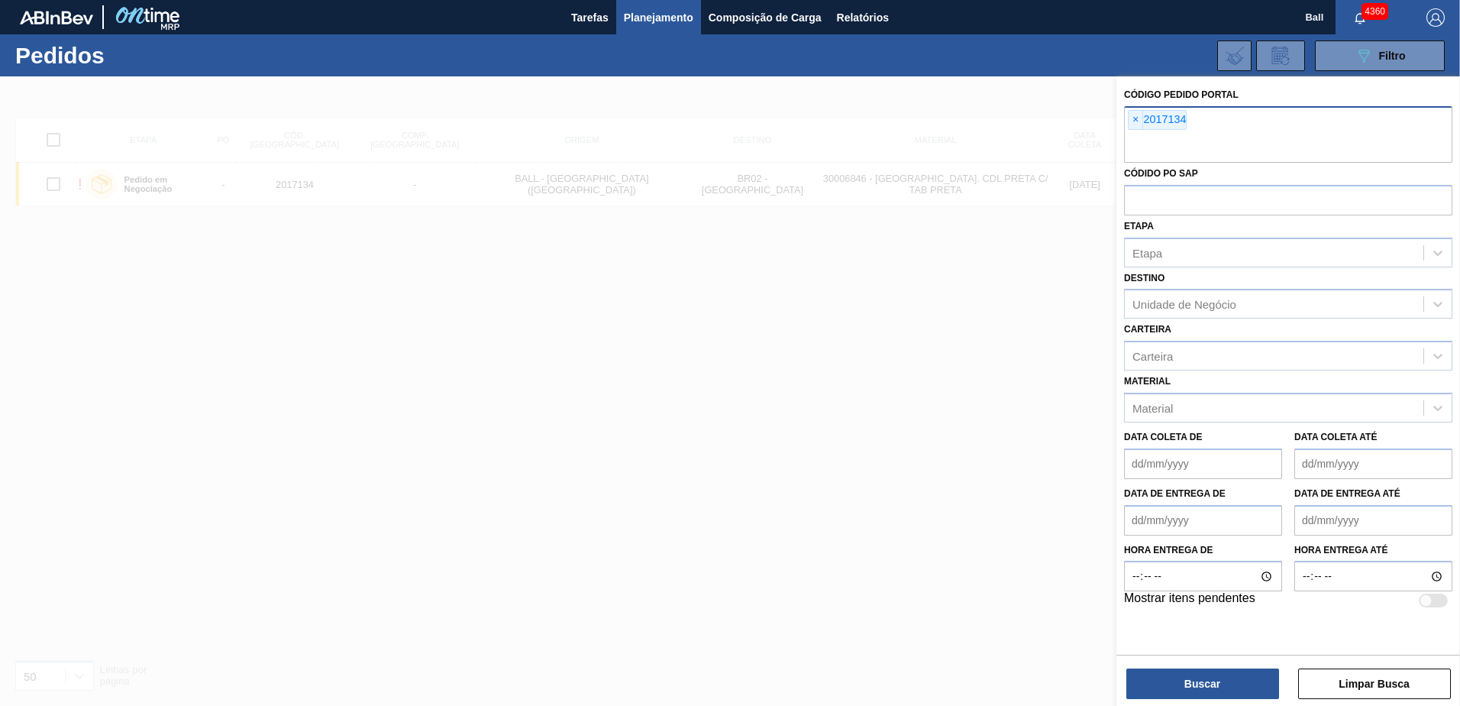
click at [1230, 141] on input "text" at bounding box center [1288, 148] width 328 height 29
paste input "2017348"
type input "2017348"
click at [1169, 680] on button "Buscar" at bounding box center [1203, 683] width 153 height 31
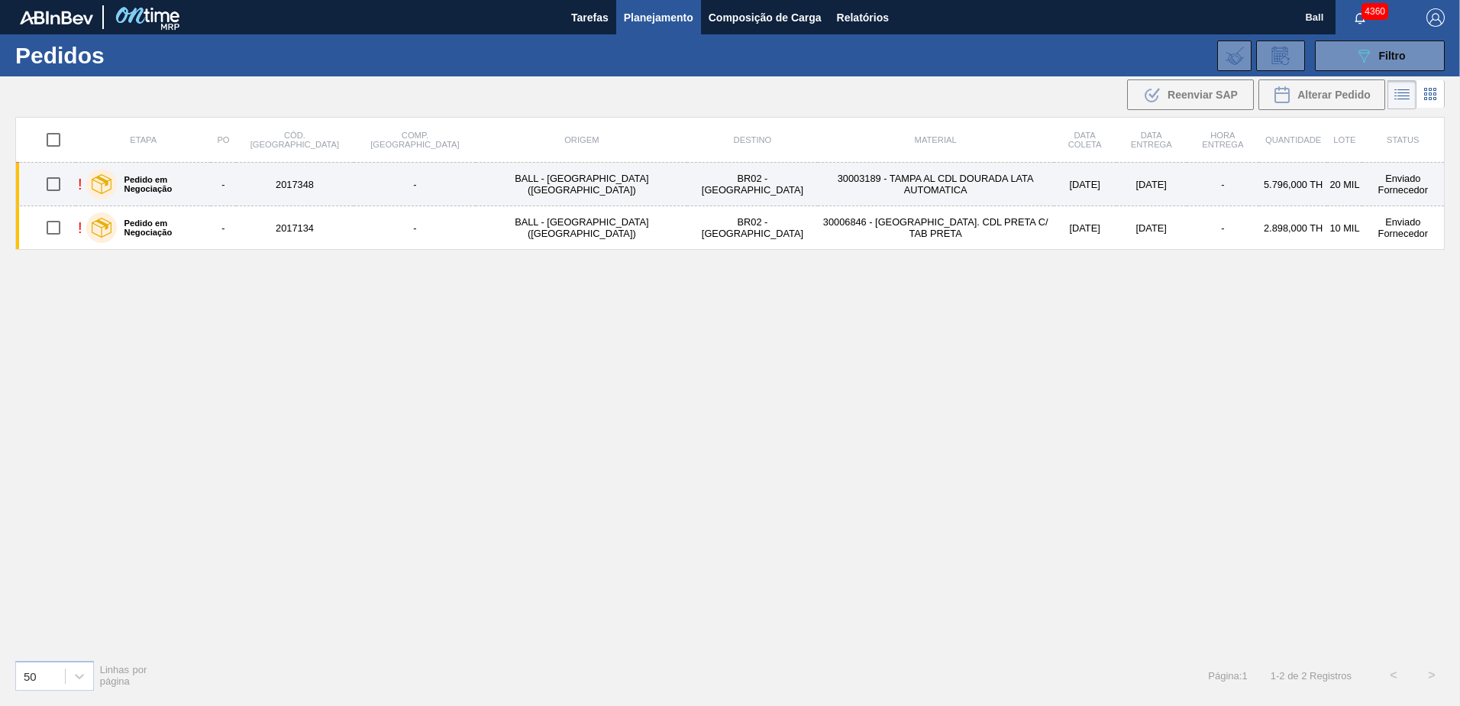
click at [518, 189] on td "BALL - [GEOGRAPHIC_DATA] ([GEOGRAPHIC_DATA])" at bounding box center [582, 185] width 212 height 44
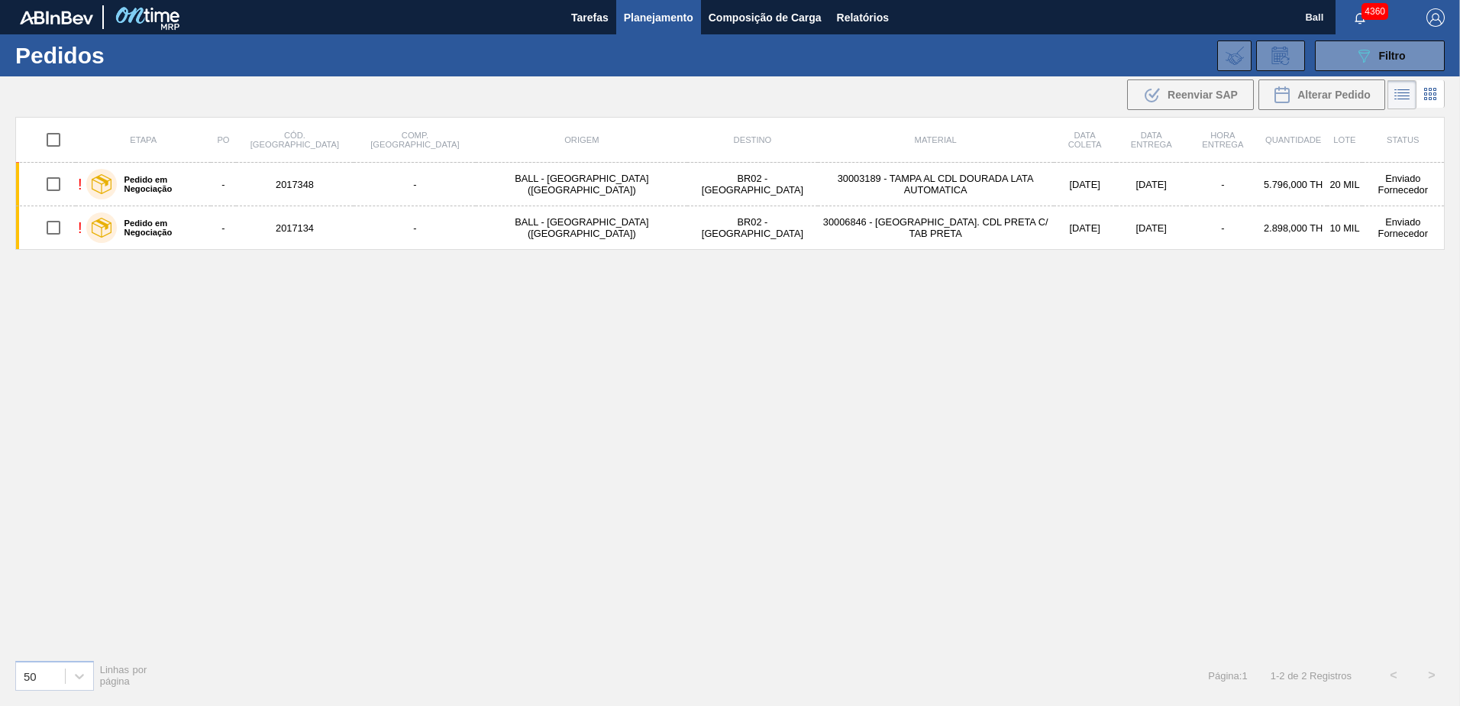
click at [54, 144] on input "checkbox" at bounding box center [53, 140] width 32 height 32
checkbox input "true"
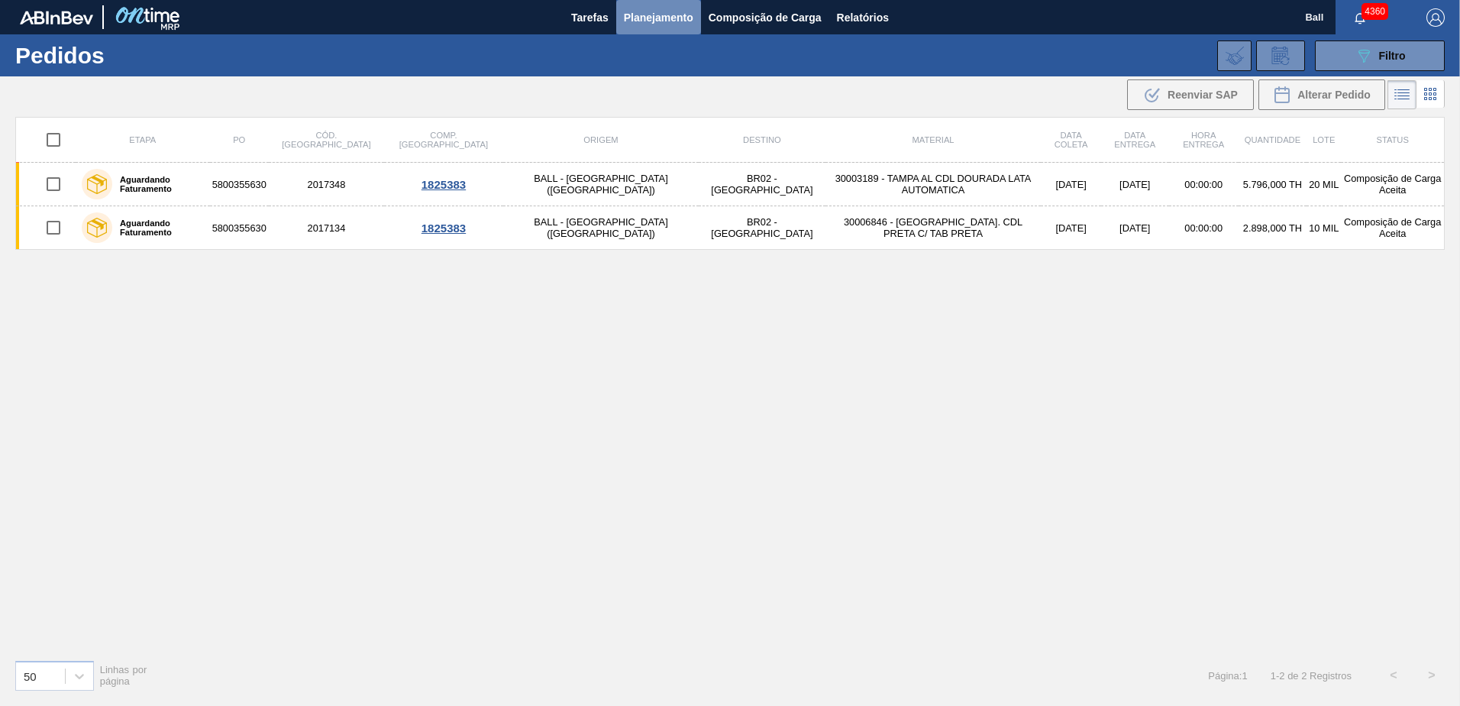
click at [656, 20] on span "Planejamento" at bounding box center [659, 17] width 70 height 18
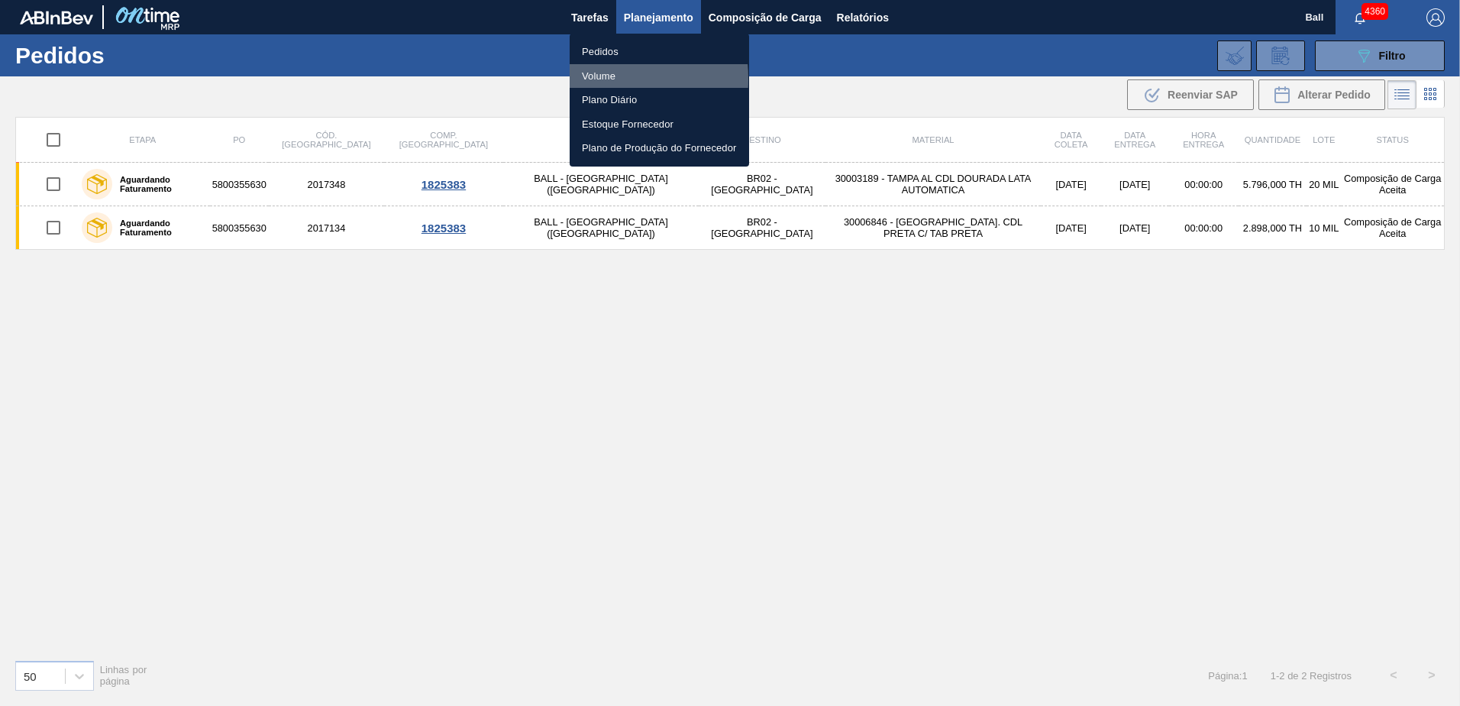
click at [599, 78] on li "Volume" at bounding box center [659, 76] width 179 height 24
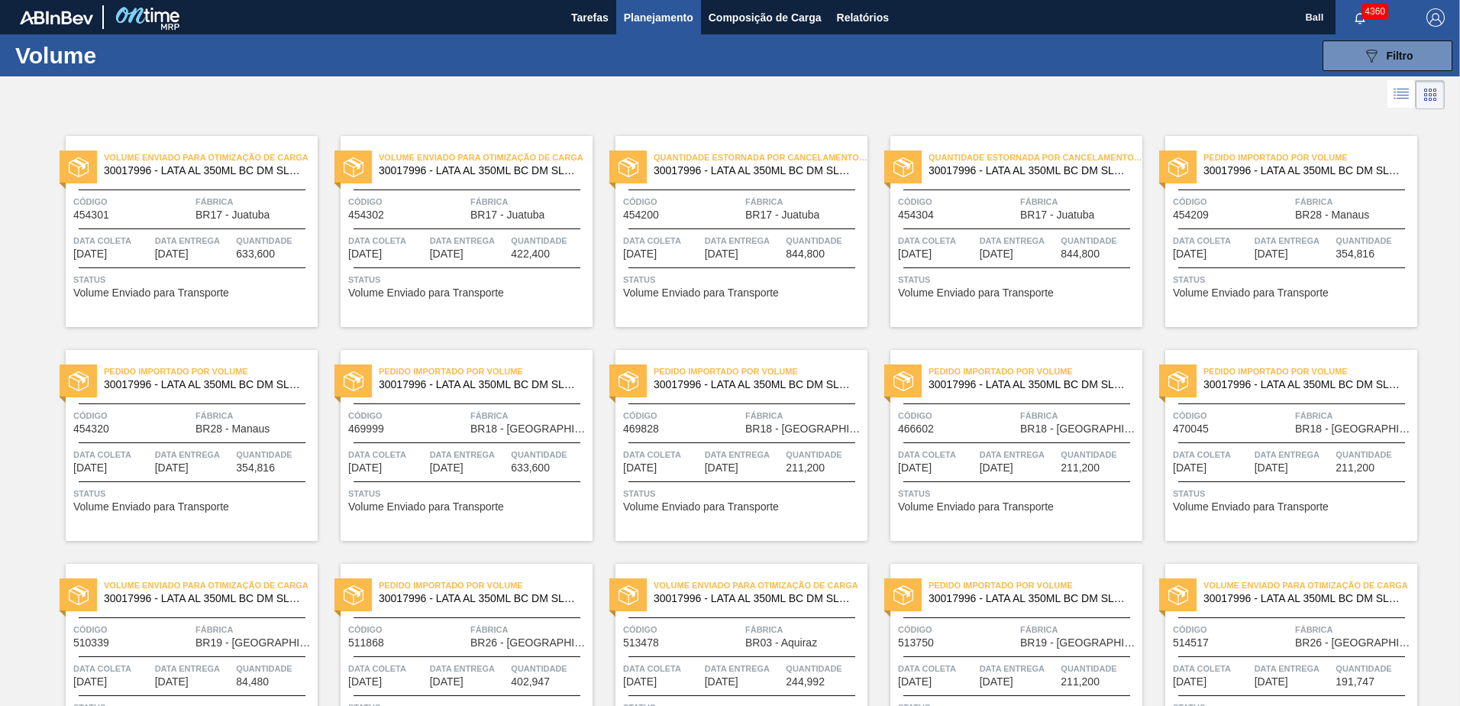
click at [1399, 92] on icon at bounding box center [1403, 92] width 12 height 1
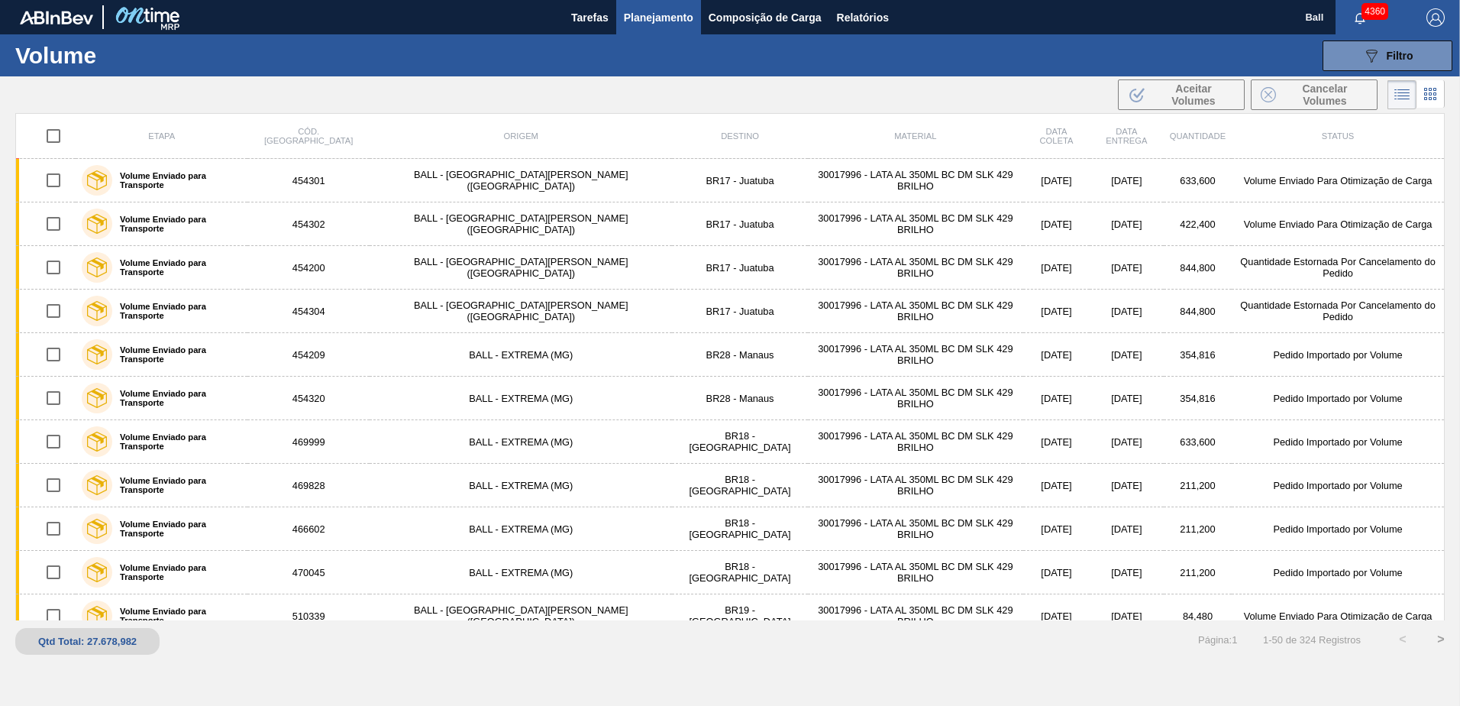
click at [410, 73] on div "089F7B8B-B2A5-4AFE-B5C0-19BA573D28AC Filtro Código Volume Etapa Etapa Destino U…" at bounding box center [848, 56] width 1209 height 46
click at [402, 106] on div ".b{fill:var(--color-action-default)} Aceitar Volumes Cancelar Volumes" at bounding box center [730, 94] width 1460 height 37
click at [607, 105] on div ".b{fill:var(--color-action-default)} Aceitar Volumes Cancelar Volumes" at bounding box center [730, 94] width 1460 height 37
click at [1004, 94] on div ".b{fill:var(--color-action-default)} Aceitar Volumes Cancelar Volumes" at bounding box center [730, 94] width 1460 height 37
drag, startPoint x: 173, startPoint y: 133, endPoint x: 215, endPoint y: 136, distance: 42.1
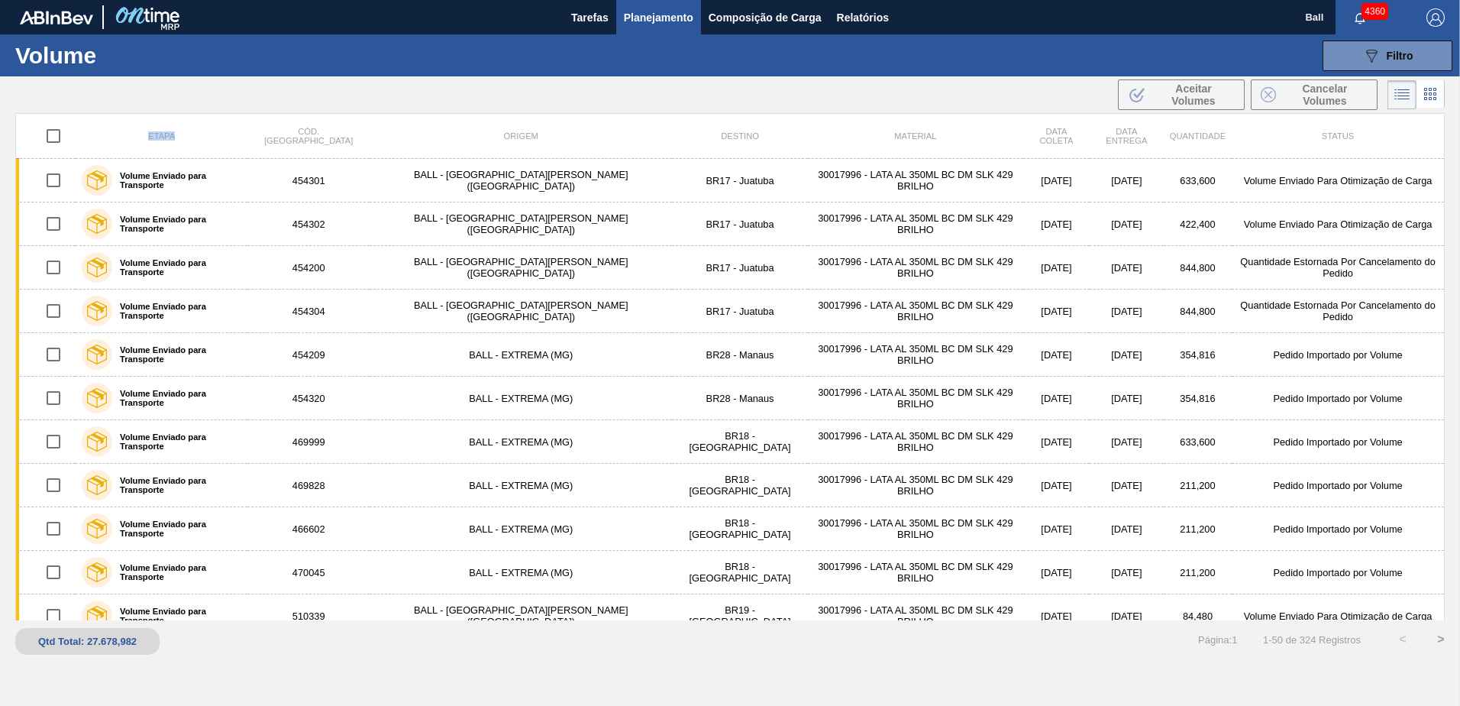
click at [215, 136] on th "Etapa" at bounding box center [162, 136] width 172 height 45
click at [655, 24] on span "Planejamento" at bounding box center [659, 17] width 70 height 18
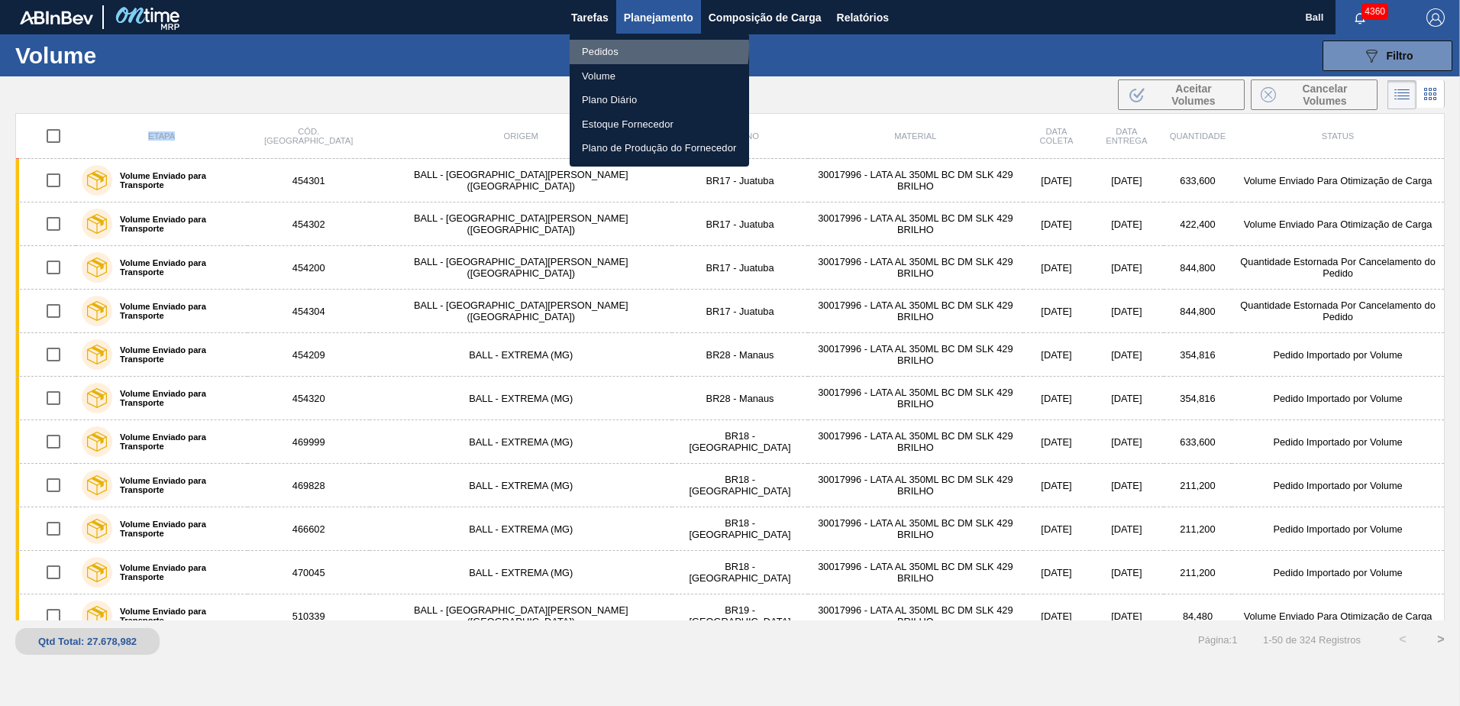
click at [615, 47] on li "Pedidos" at bounding box center [659, 52] width 179 height 24
